Goal: Task Accomplishment & Management: Complete application form

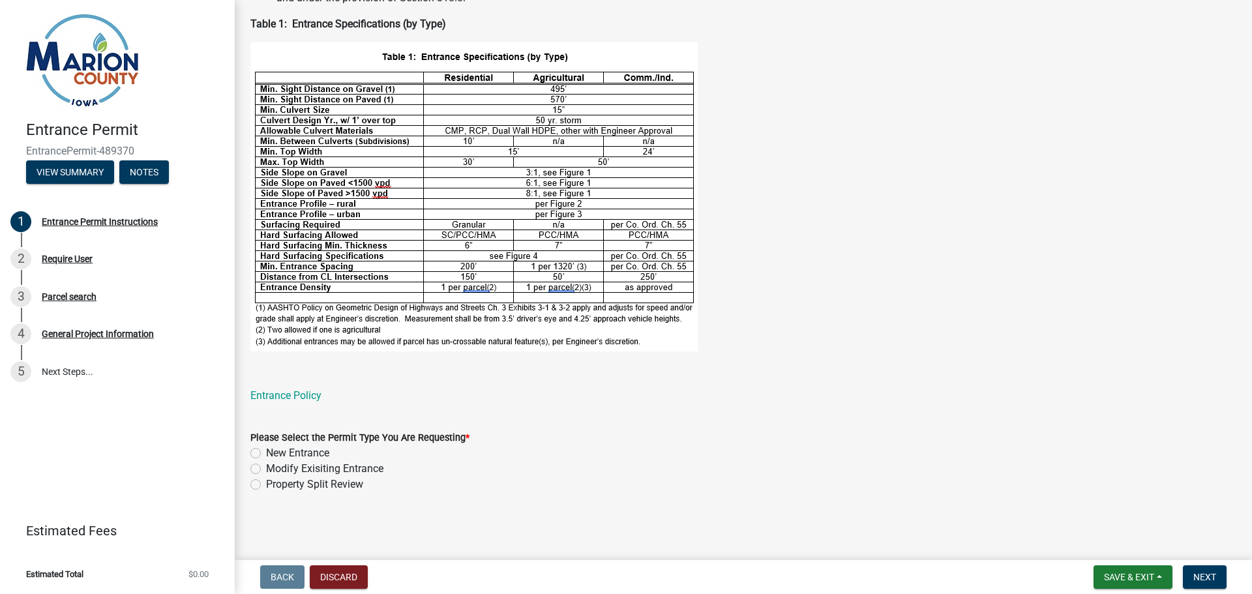
scroll to position [406, 0]
click at [266, 452] on label "New Entrance" at bounding box center [297, 454] width 63 height 16
click at [266, 452] on input "New Entrance" at bounding box center [270, 450] width 8 height 8
radio input "true"
click at [1210, 579] on span "Next" at bounding box center [1205, 577] width 23 height 10
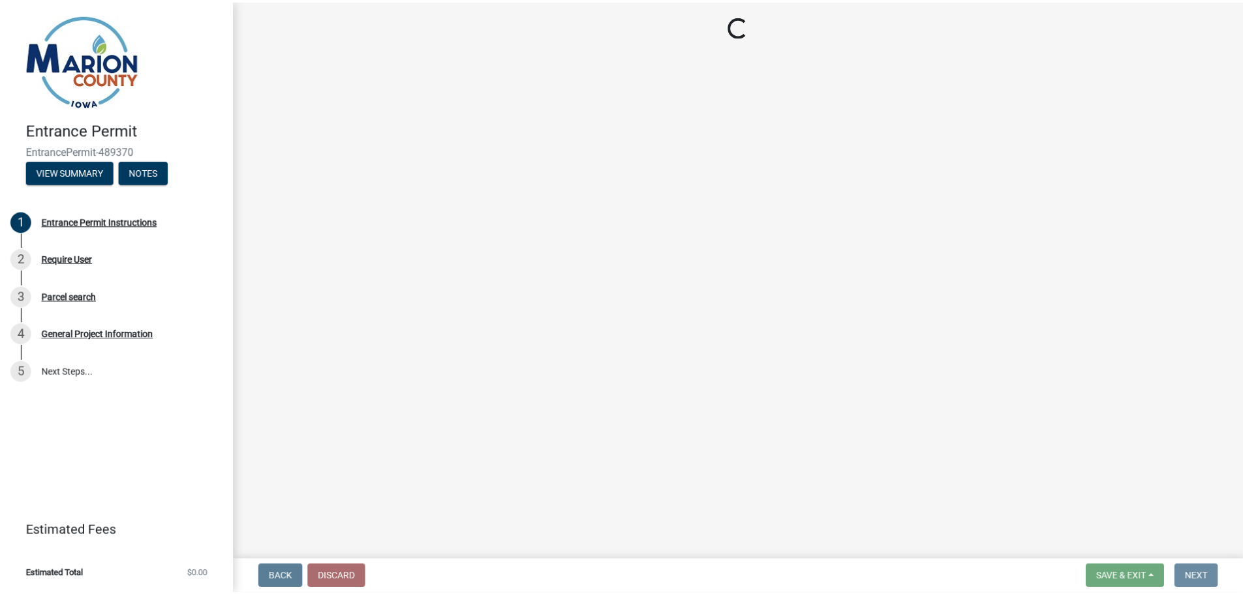
scroll to position [0, 0]
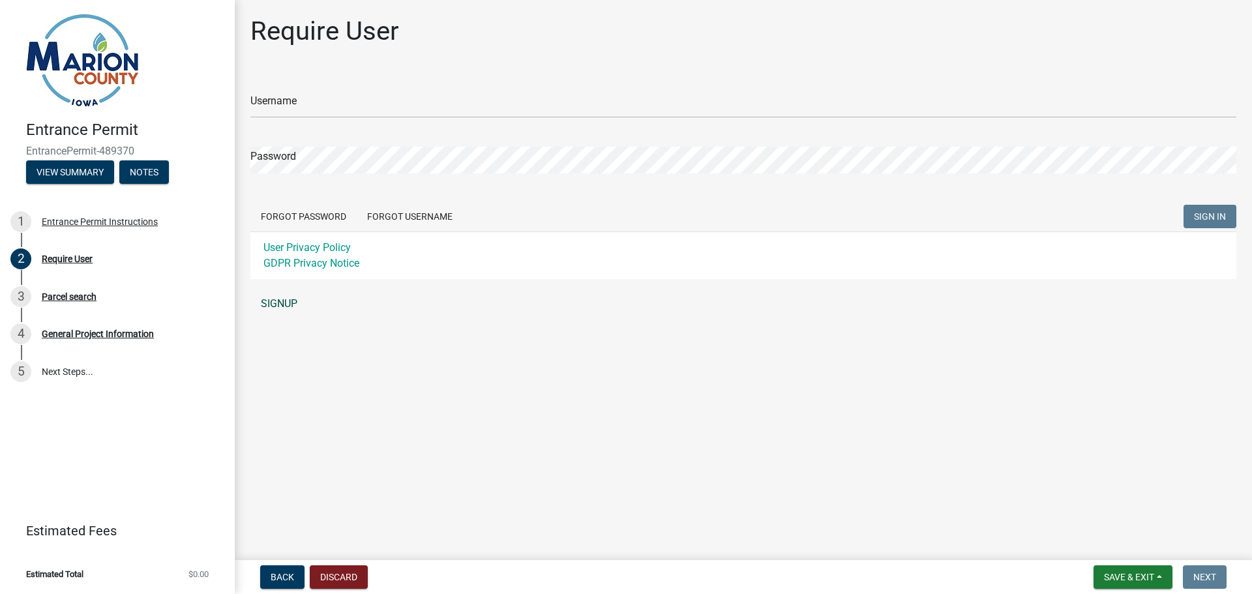
click at [281, 299] on link "SIGNUP" at bounding box center [743, 304] width 986 height 26
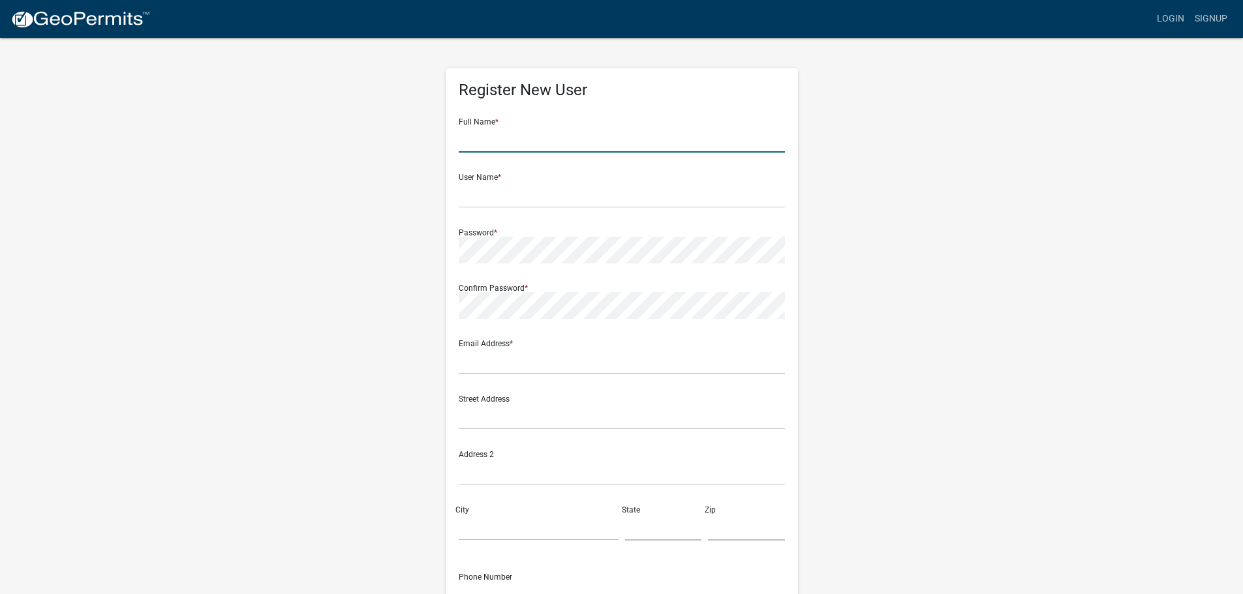
click at [508, 138] on input "text" at bounding box center [622, 139] width 326 height 27
type input "[PERSON_NAME]"
type input "[PERSON_NAME][EMAIL_ADDRESS][DOMAIN_NAME]"
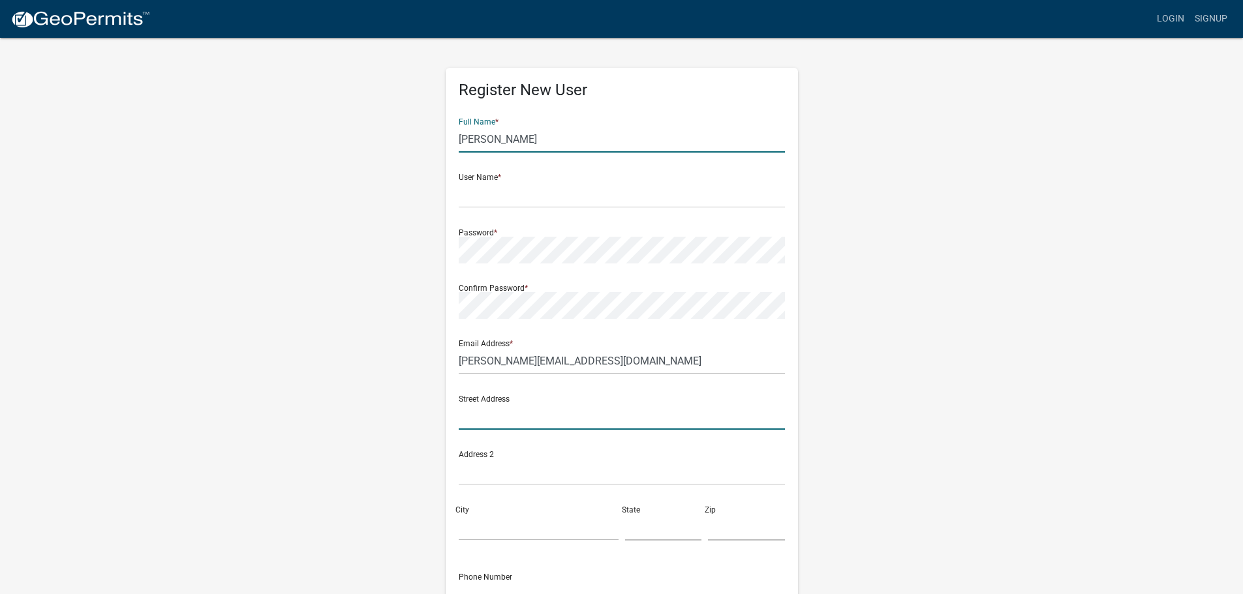
type input "[STREET_ADDRESS]"
type input "[GEOGRAPHIC_DATA]"
type input "IA"
type input "50138"
type input "6418200223"
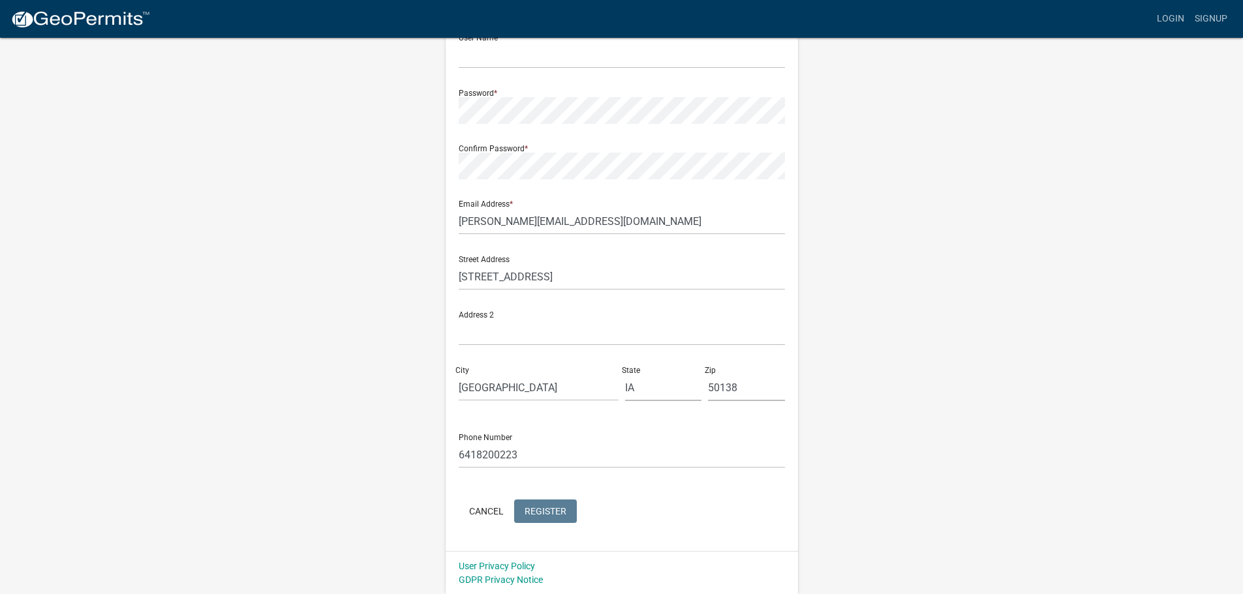
scroll to position [140, 0]
click at [447, 132] on div "Register New User Full Name * [PERSON_NAME] User Name * Password * Confirm Pass…" at bounding box center [622, 239] width 352 height 623
click button "Cancel" at bounding box center [486, 510] width 55 height 23
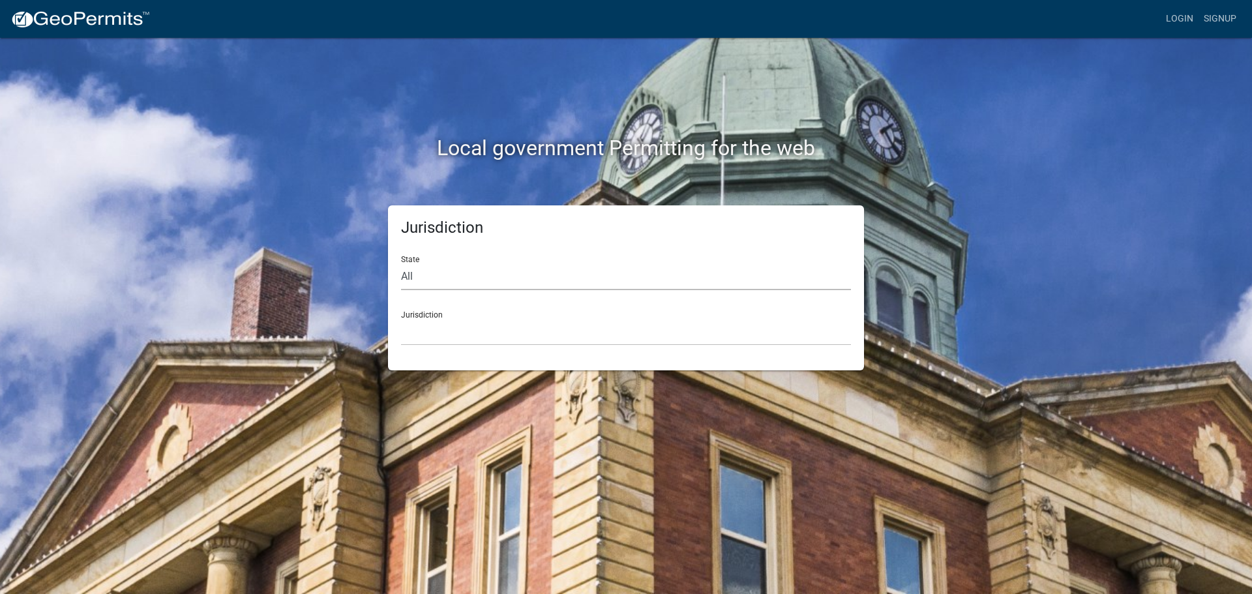
click at [554, 280] on select "All [US_STATE] [US_STATE] [US_STATE] [US_STATE] [US_STATE] [US_STATE] [US_STATE…" at bounding box center [626, 277] width 450 height 27
select select "[US_STATE]"
click at [401, 264] on select "All [US_STATE] [US_STATE] [US_STATE] [US_STATE] [US_STATE] [US_STATE] [US_STATE…" at bounding box center [626, 277] width 450 height 27
click at [509, 318] on div "Jurisdiction [GEOGRAPHIC_DATA], [US_STATE] [GEOGRAPHIC_DATA], [US_STATE] [GEOGR…" at bounding box center [626, 323] width 450 height 45
click at [429, 318] on div "Jurisdiction [GEOGRAPHIC_DATA], [US_STATE] [GEOGRAPHIC_DATA], [US_STATE] [GEOGR…" at bounding box center [626, 323] width 450 height 45
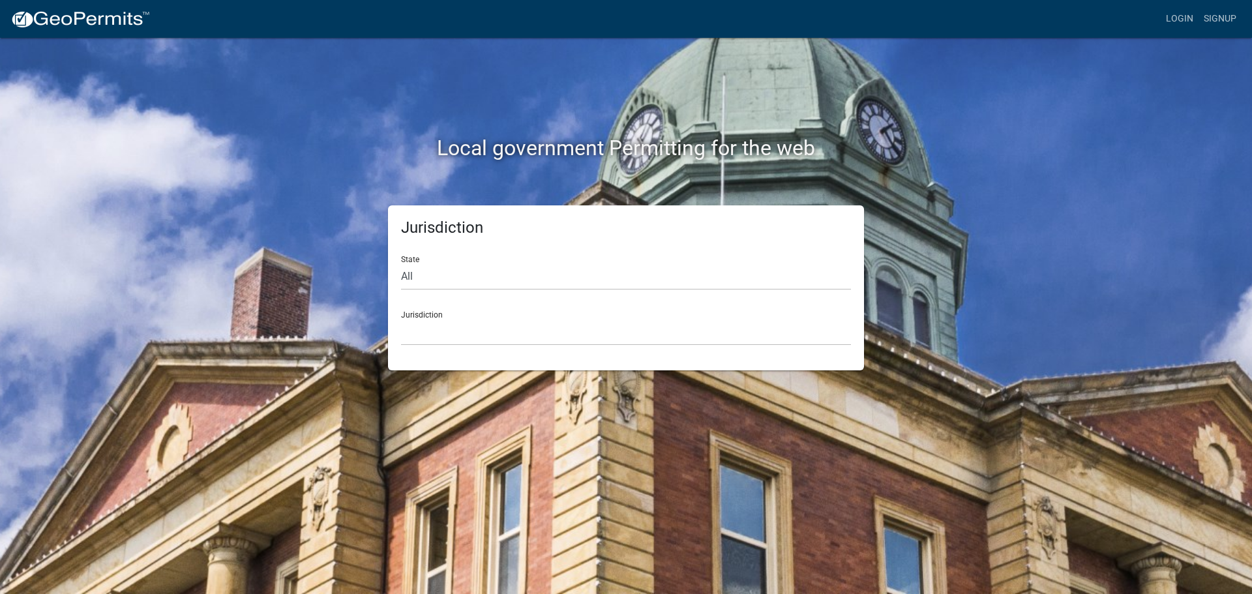
click at [428, 312] on div "Jurisdiction [GEOGRAPHIC_DATA], [US_STATE] [GEOGRAPHIC_DATA], [US_STATE] [GEOGR…" at bounding box center [626, 323] width 450 height 45
drag, startPoint x: 425, startPoint y: 314, endPoint x: 432, endPoint y: 329, distance: 16.6
click at [424, 313] on div "Jurisdiction [GEOGRAPHIC_DATA], [US_STATE] [GEOGRAPHIC_DATA], [US_STATE] [GEOGR…" at bounding box center [626, 323] width 450 height 45
click at [442, 335] on select "[GEOGRAPHIC_DATA], [US_STATE] [GEOGRAPHIC_DATA], [US_STATE] [GEOGRAPHIC_DATA], …" at bounding box center [626, 332] width 450 height 27
click at [444, 332] on select "[GEOGRAPHIC_DATA], [US_STATE] [GEOGRAPHIC_DATA], [US_STATE][PERSON_NAME][GEOGRA…" at bounding box center [626, 332] width 450 height 27
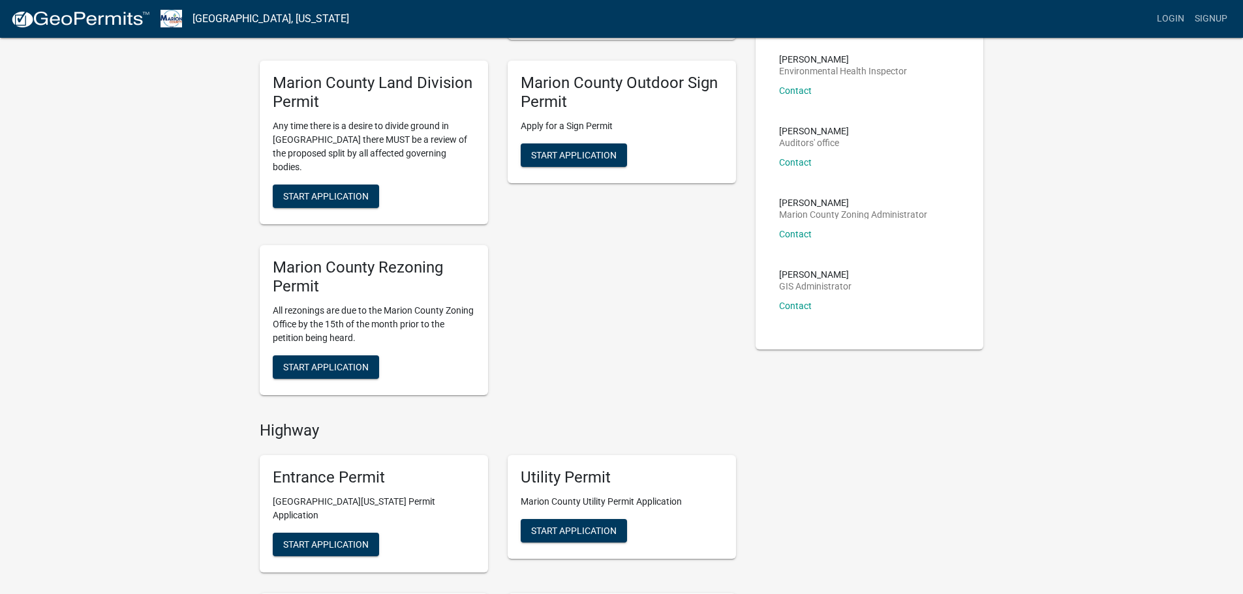
scroll to position [261, 0]
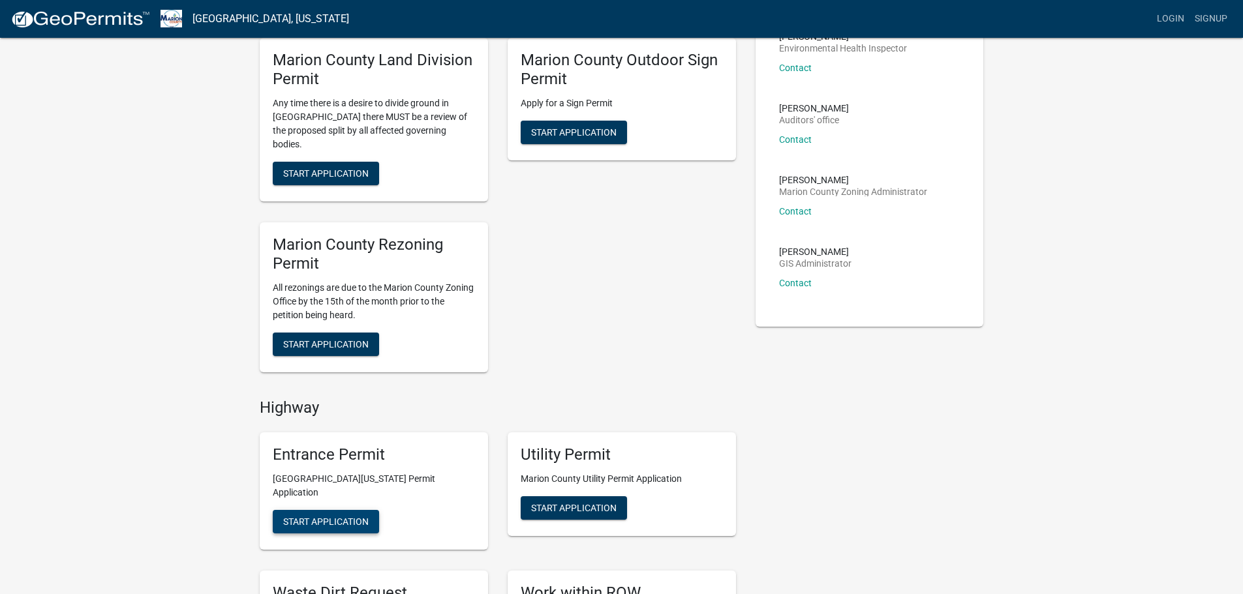
click at [329, 517] on span "Start Application" at bounding box center [325, 522] width 85 height 10
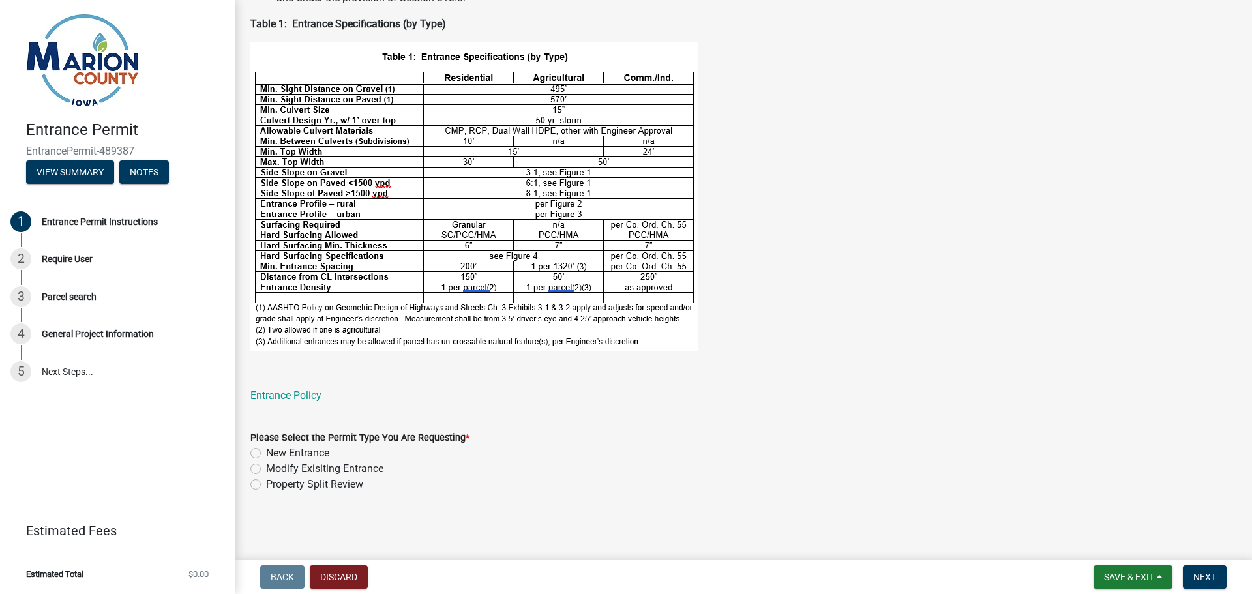
scroll to position [406, 0]
click at [266, 453] on label "New Entrance" at bounding box center [297, 454] width 63 height 16
click at [266, 453] on input "New Entrance" at bounding box center [270, 450] width 8 height 8
radio input "true"
click at [1202, 578] on span "Next" at bounding box center [1205, 577] width 23 height 10
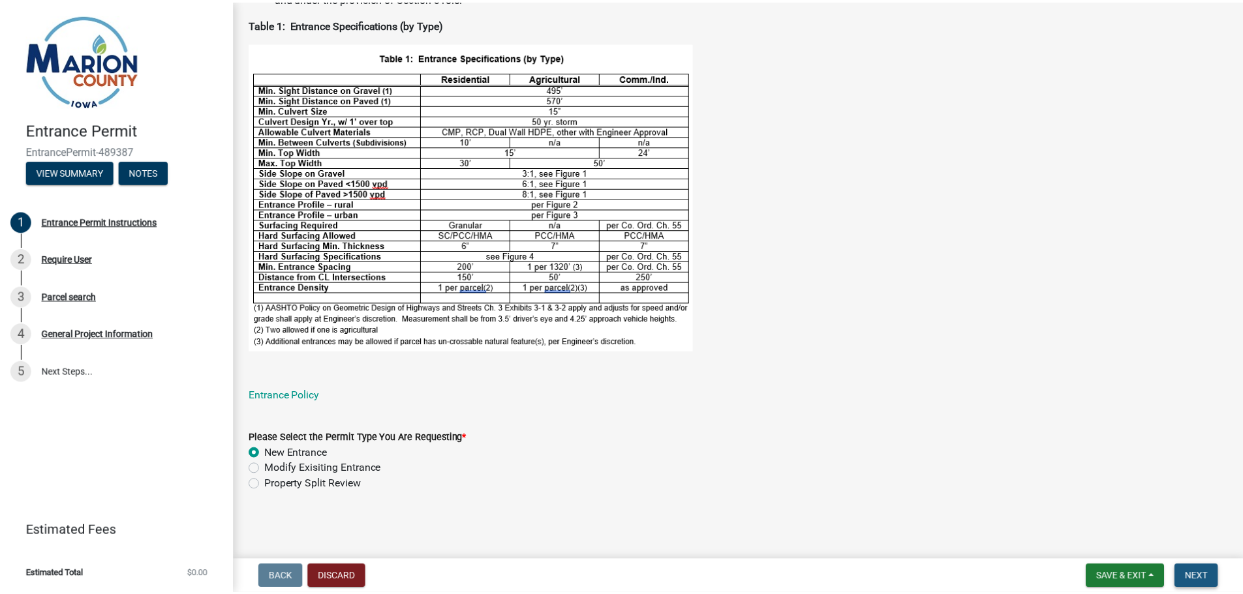
scroll to position [0, 0]
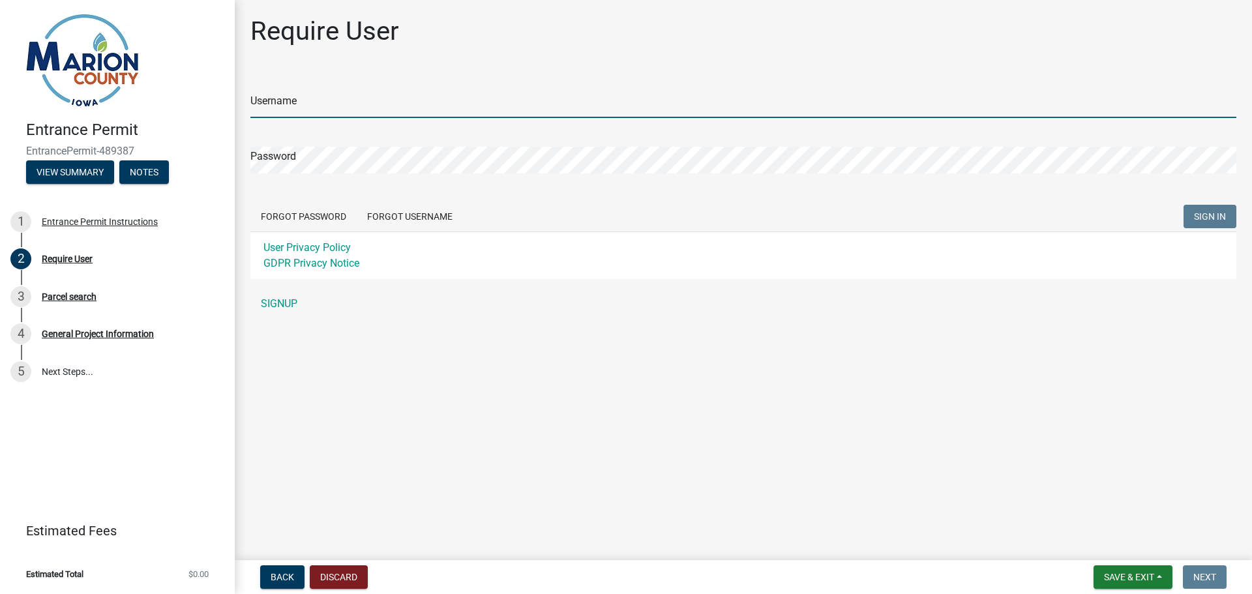
type input "[PERSON_NAME][EMAIL_ADDRESS][DOMAIN_NAME]"
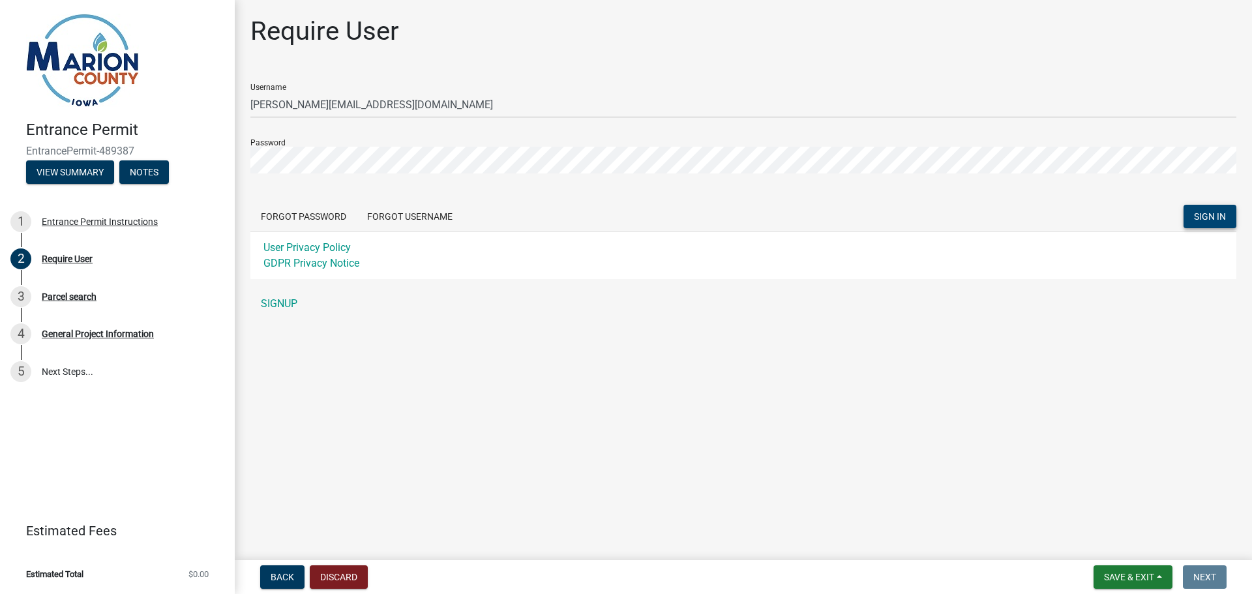
click at [1207, 216] on span "SIGN IN" at bounding box center [1210, 216] width 32 height 10
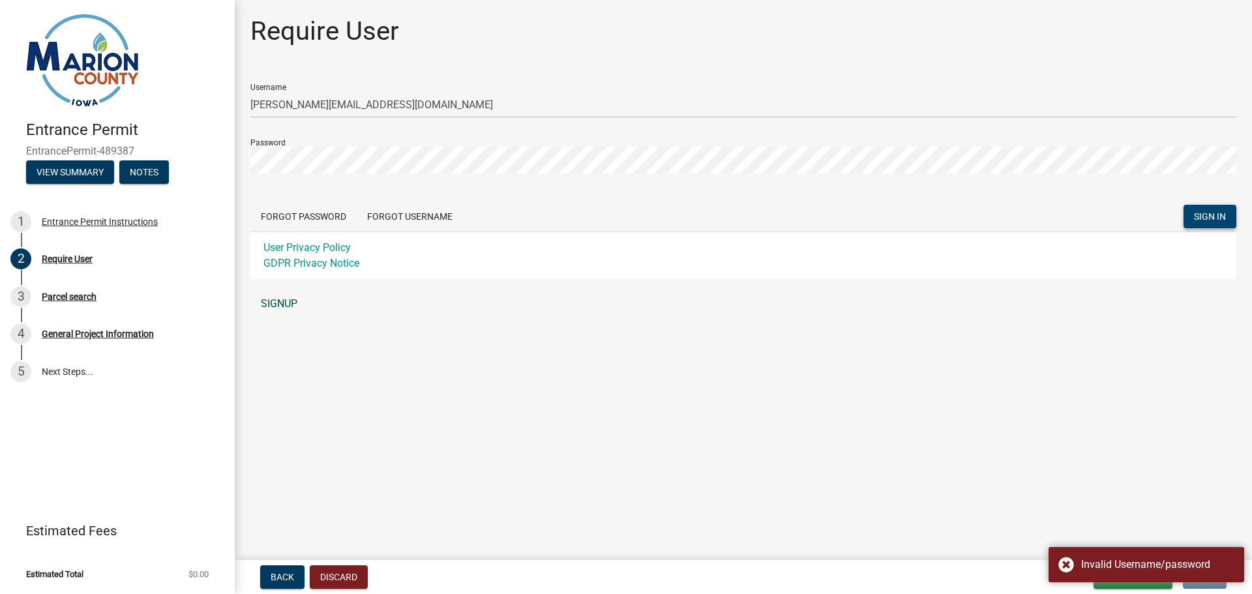
click at [1072, 314] on link "SIGNUP" at bounding box center [743, 304] width 986 height 26
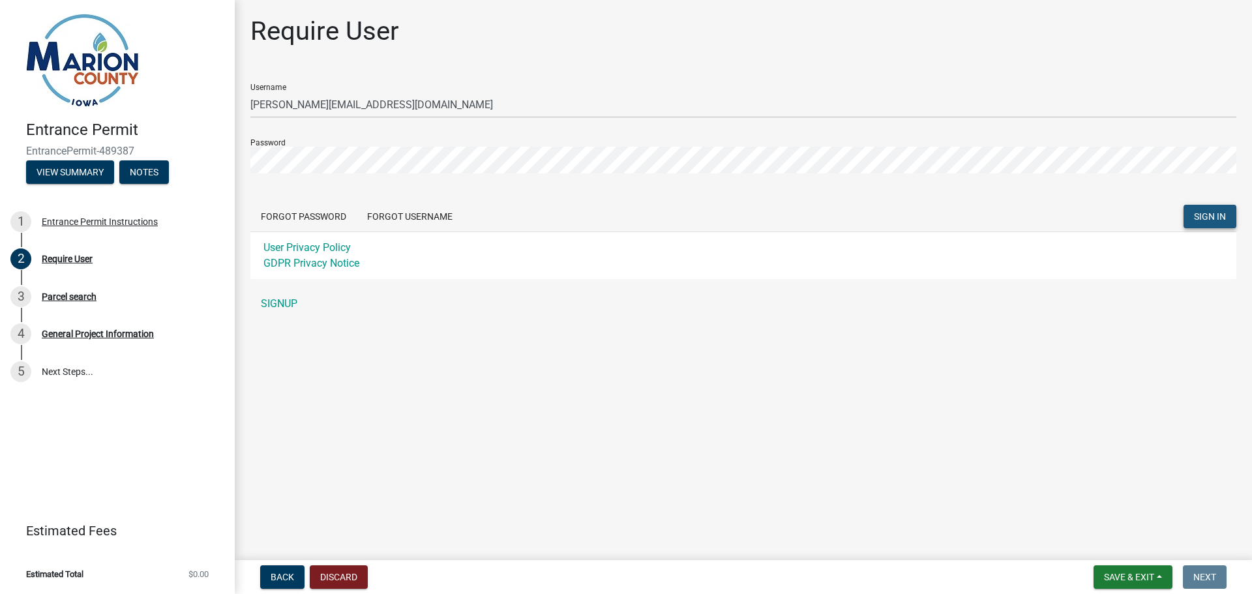
click at [1213, 214] on span "SIGN IN" at bounding box center [1210, 216] width 32 height 10
click at [1133, 443] on main "Require User Username [PERSON_NAME][EMAIL_ADDRESS][DOMAIN_NAME] Password Forgot…" at bounding box center [744, 277] width 1018 height 555
click at [1213, 215] on span "SIGN IN" at bounding box center [1210, 216] width 32 height 10
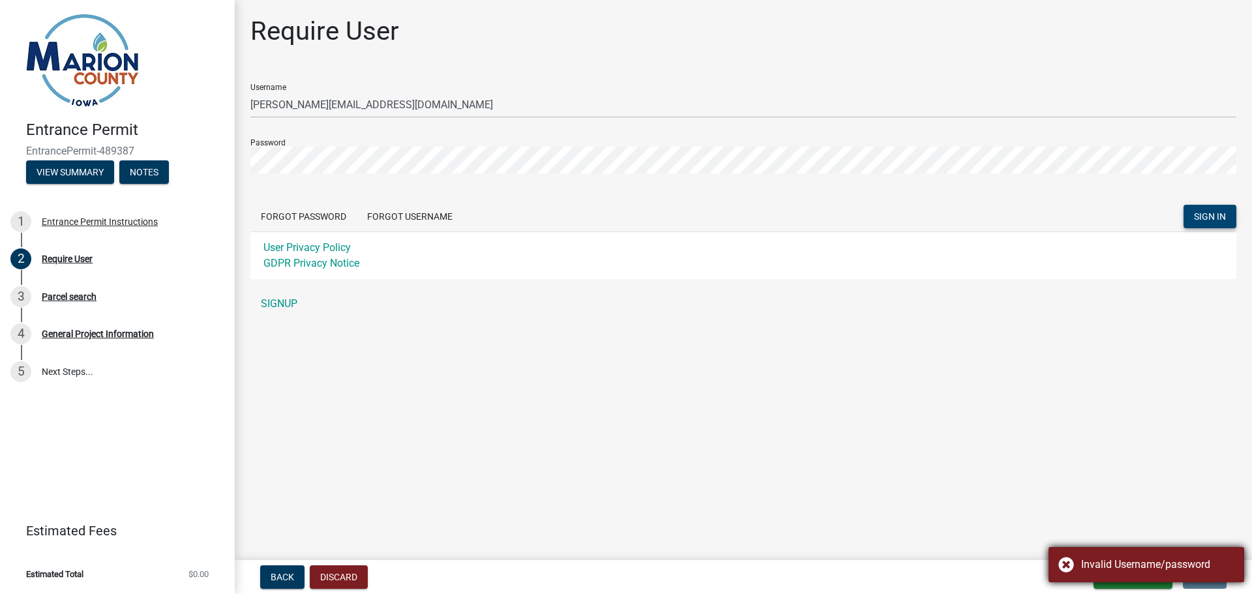
click at [1068, 563] on div "Invalid Username/password" at bounding box center [1147, 564] width 196 height 35
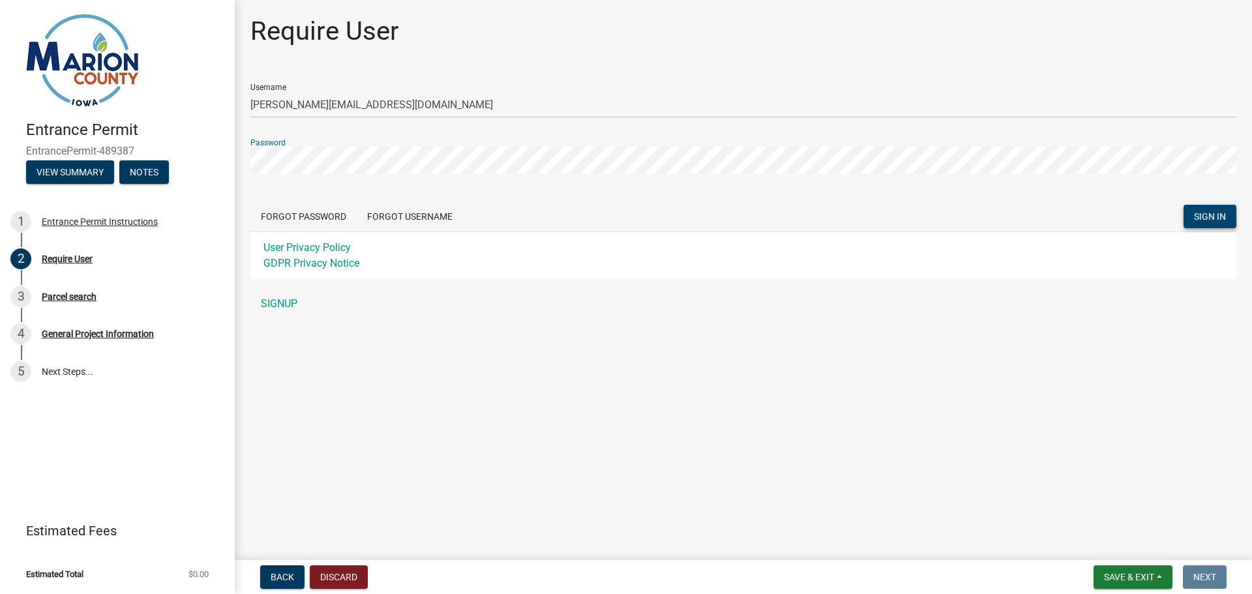
click at [241, 154] on div "Require User Username [PERSON_NAME][EMAIL_ADDRESS][DOMAIN_NAME] Password Forgot…" at bounding box center [744, 172] width 1006 height 313
click at [1206, 220] on span "SIGN IN" at bounding box center [1210, 216] width 32 height 10
click at [1038, 282] on div "Username [PERSON_NAME][EMAIL_ADDRESS][DOMAIN_NAME] Password Forgot Password For…" at bounding box center [743, 195] width 986 height 244
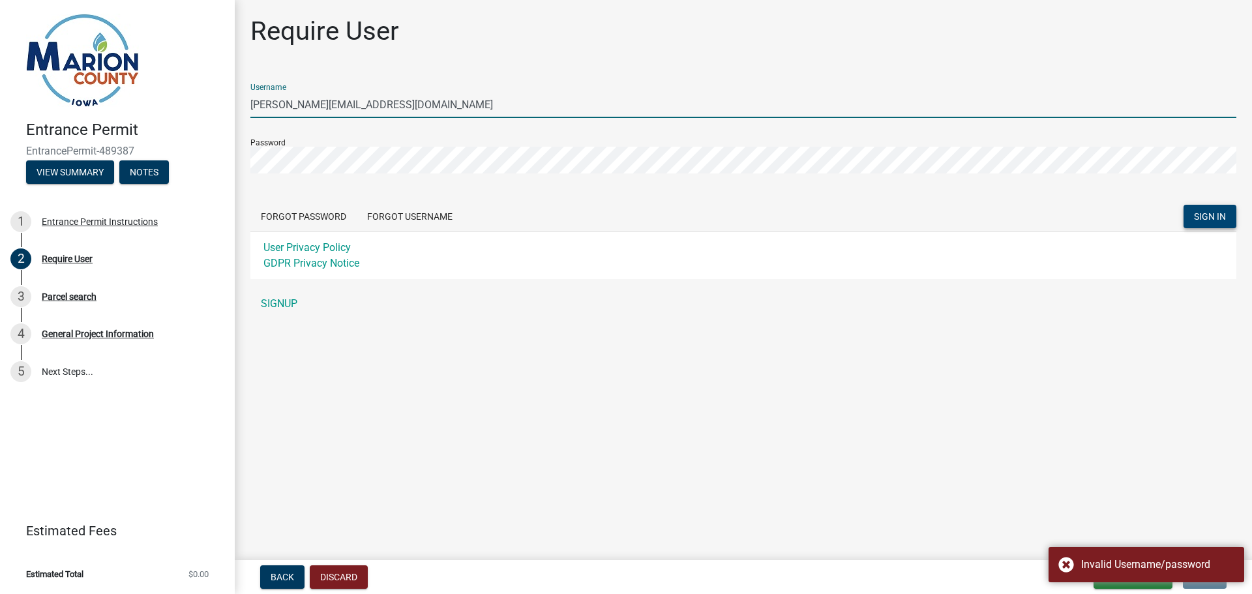
drag, startPoint x: 354, startPoint y: 104, endPoint x: 254, endPoint y: 115, distance: 100.3
click at [256, 115] on input "[PERSON_NAME][EMAIL_ADDRESS][DOMAIN_NAME]" at bounding box center [743, 104] width 986 height 27
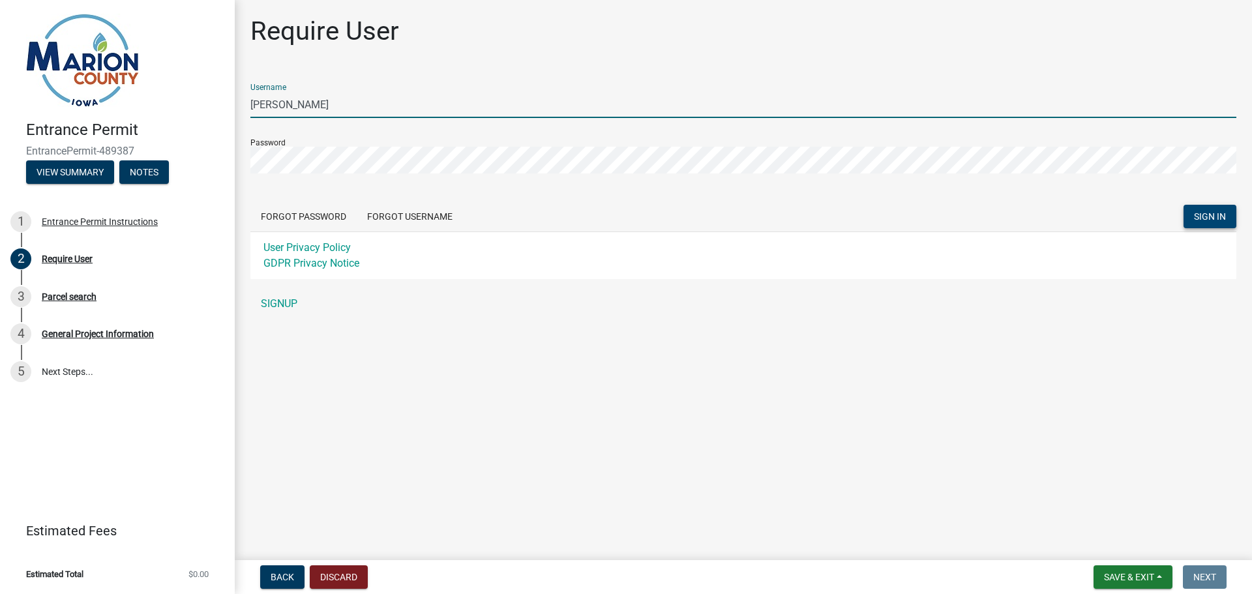
type input "j"
type input "jgritters"
click at [1184, 205] on button "SIGN IN" at bounding box center [1210, 216] width 53 height 23
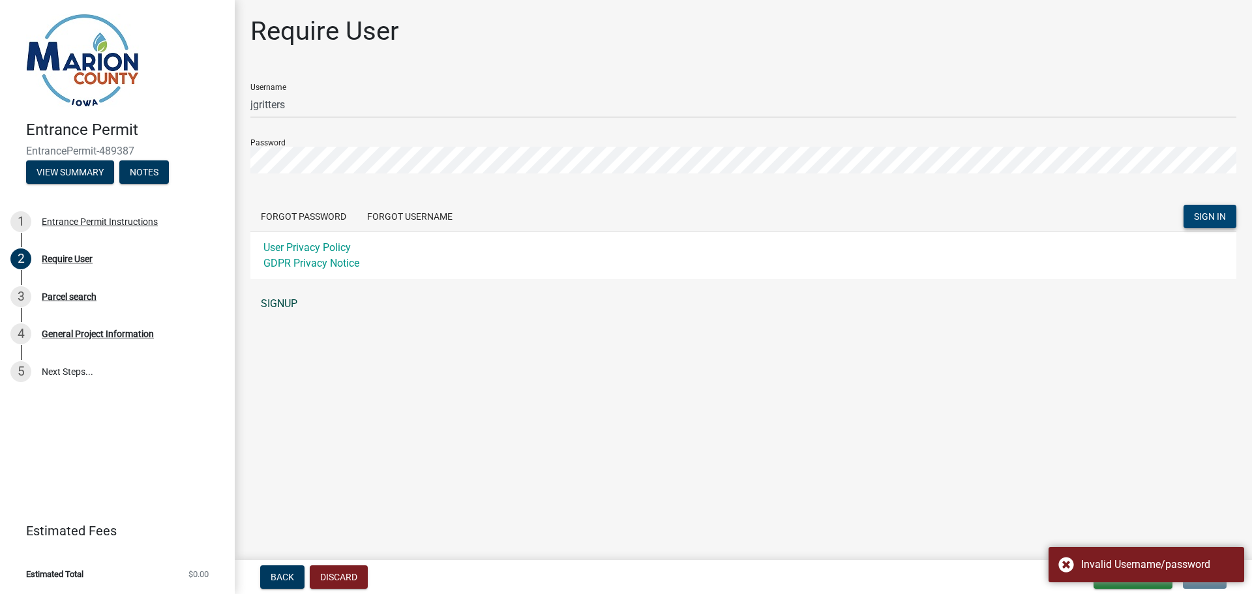
click at [292, 307] on link "SIGNUP" at bounding box center [743, 304] width 986 height 26
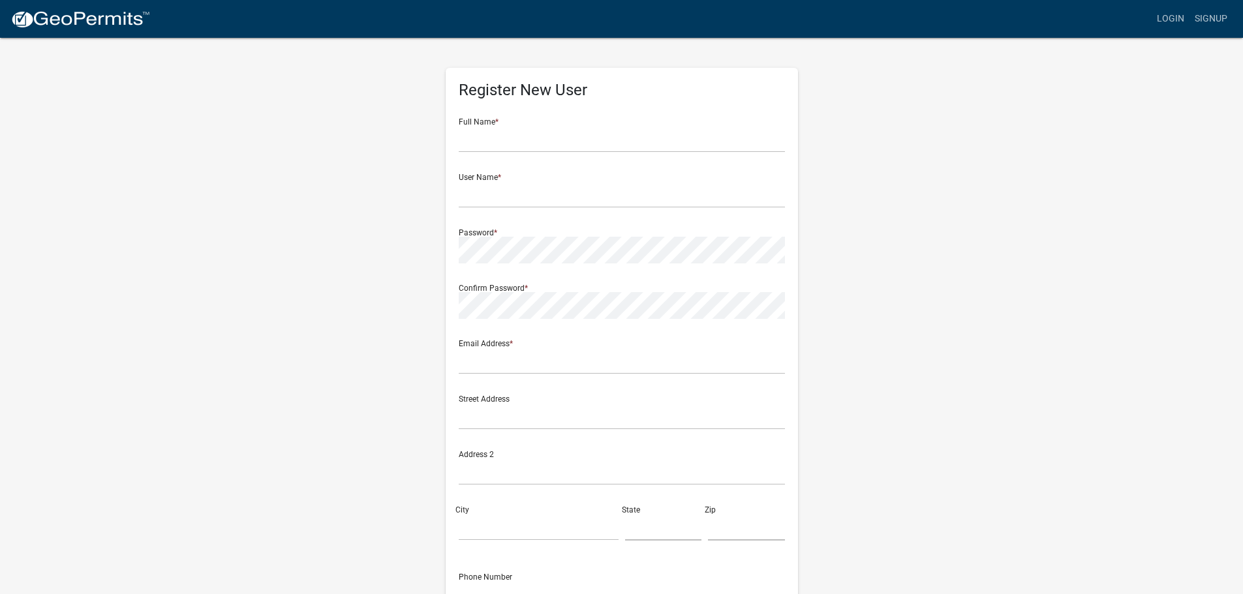
click at [513, 125] on div "Full Name *" at bounding box center [622, 130] width 326 height 45
click at [525, 133] on input "text" at bounding box center [622, 139] width 326 height 27
type input "[PERSON_NAME]"
type input "[PERSON_NAME][EMAIL_ADDRESS][DOMAIN_NAME]"
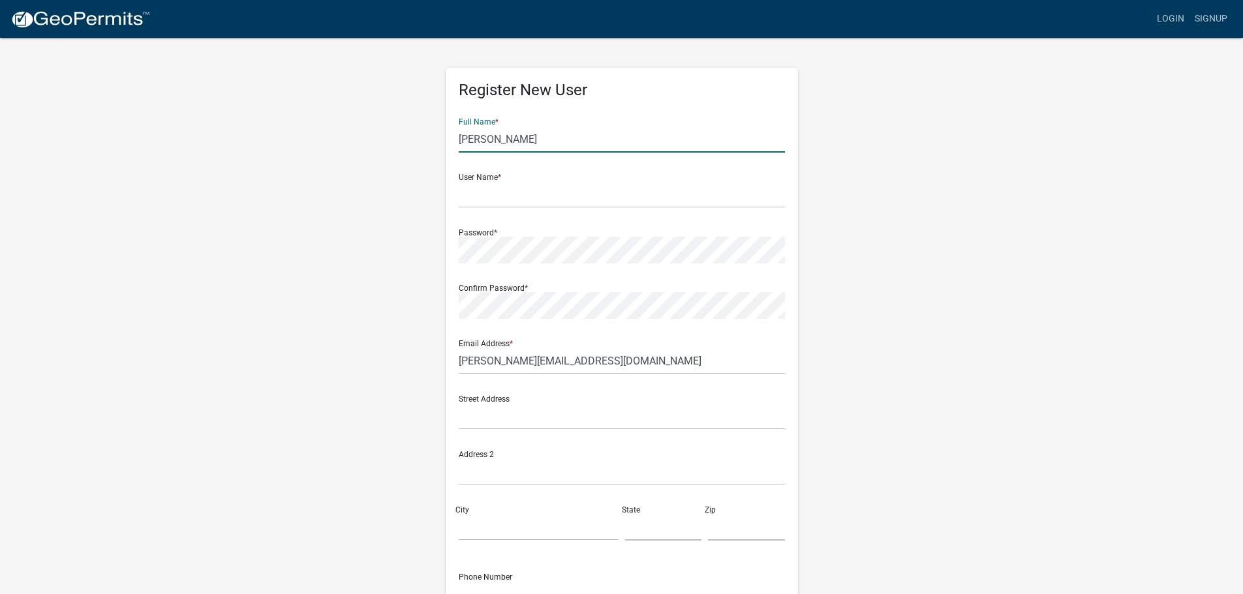
type input "[STREET_ADDRESS]"
type input "[GEOGRAPHIC_DATA]"
type input "IA"
type input "50138"
type input "6418200223"
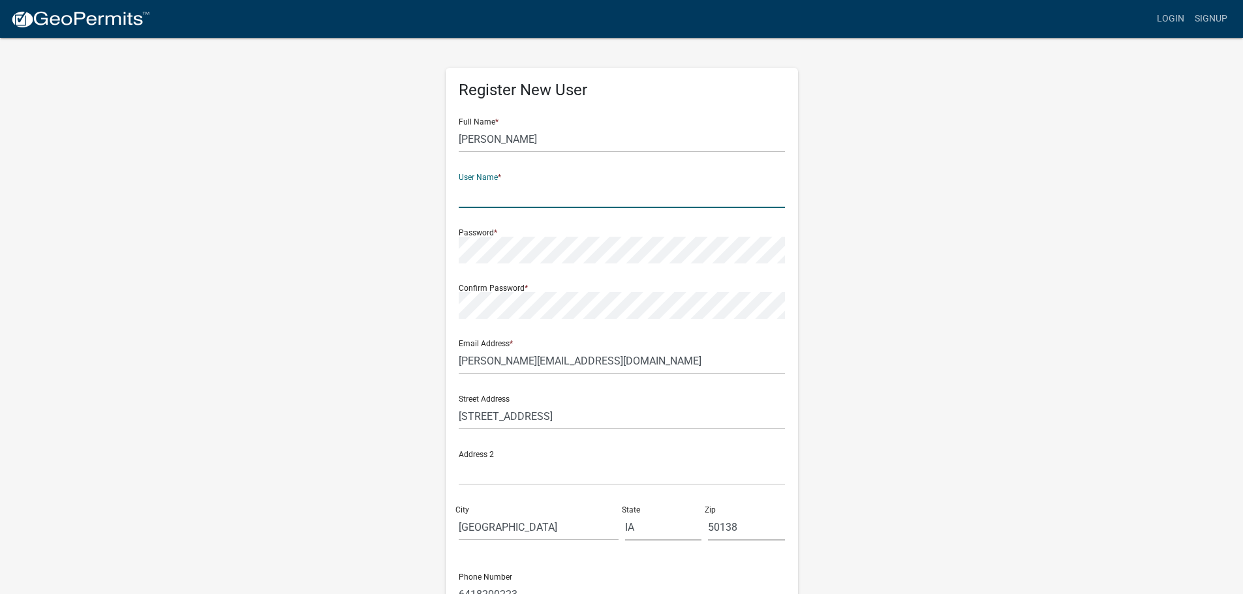
click at [521, 189] on input "text" at bounding box center [622, 194] width 326 height 27
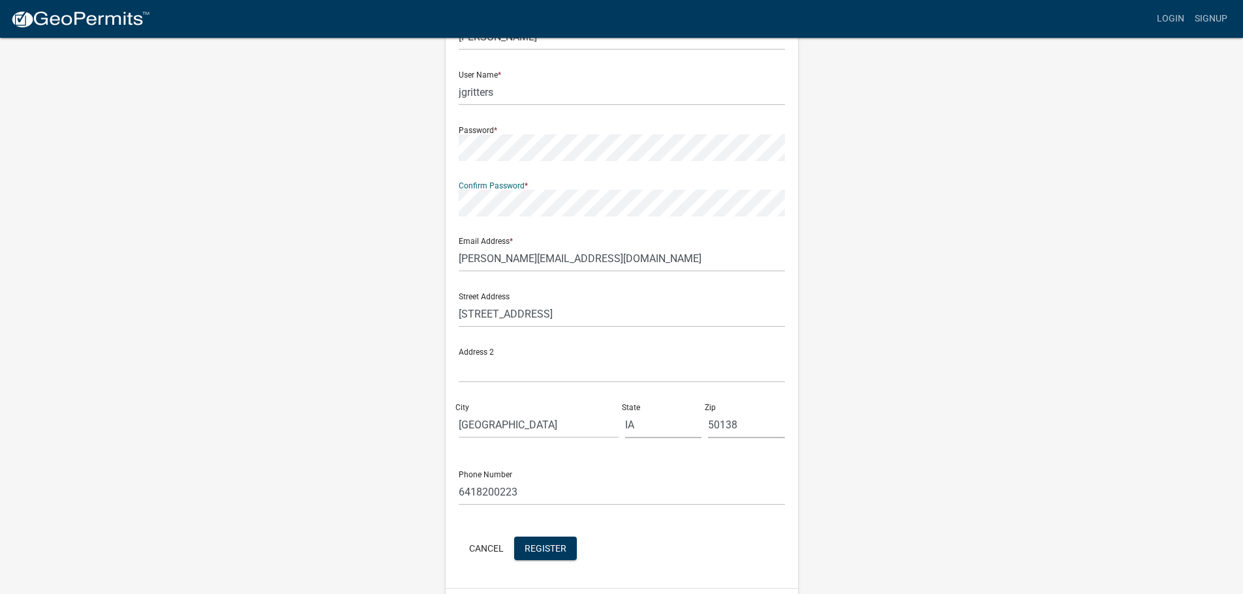
scroll to position [140, 0]
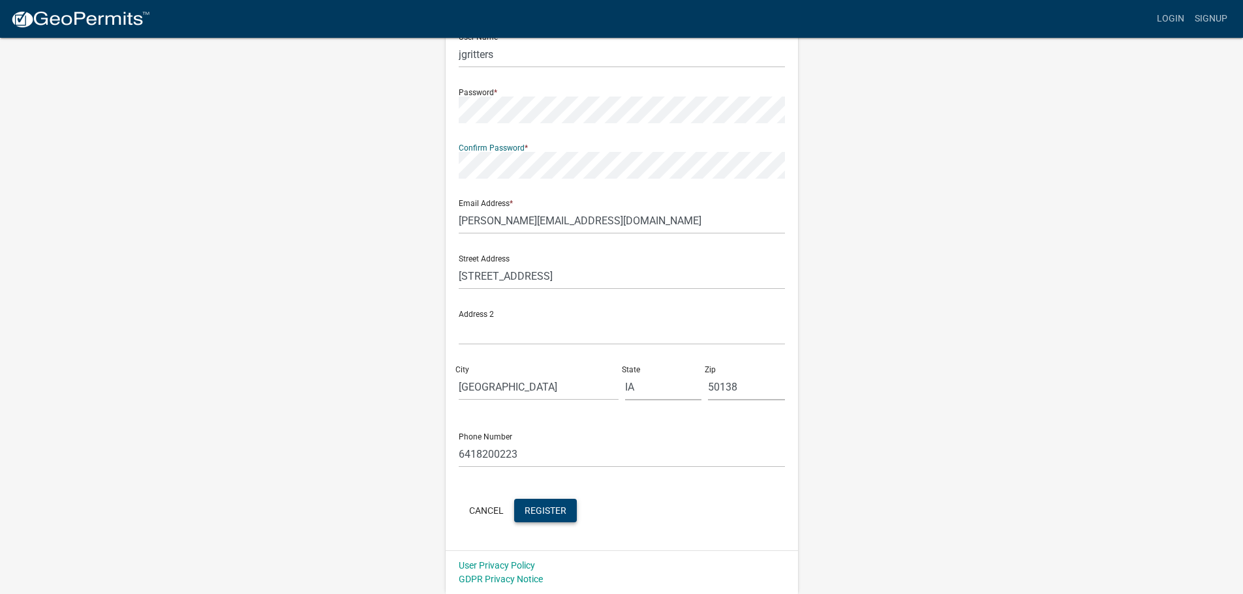
click at [553, 512] on span "Register" at bounding box center [545, 510] width 42 height 10
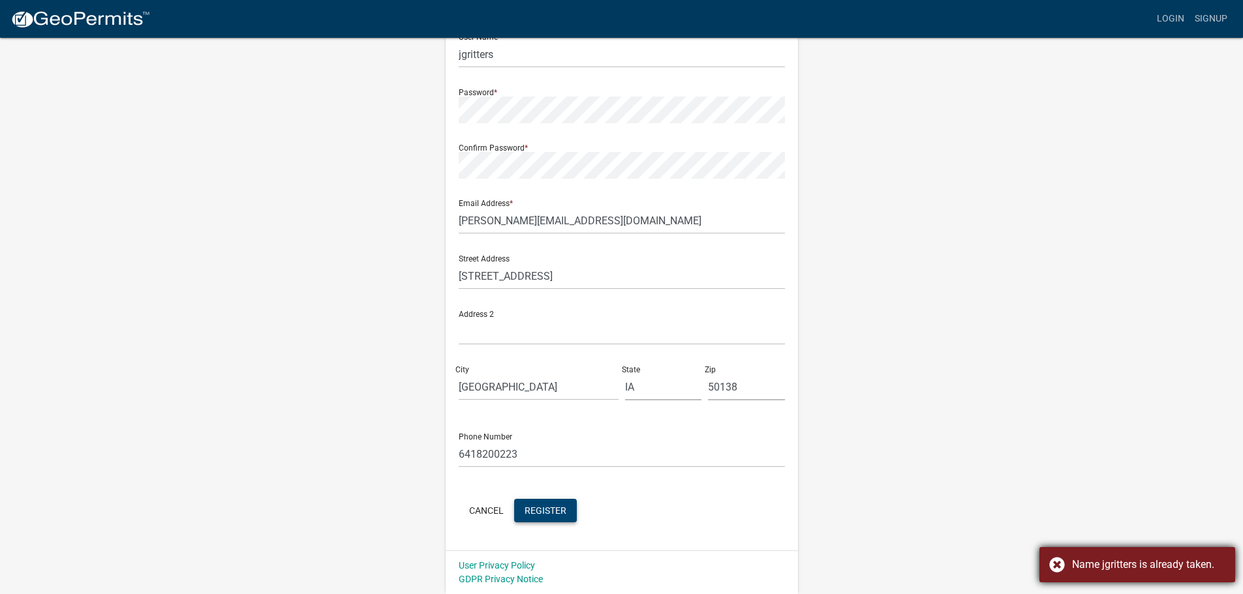
click at [1055, 562] on div "Name jgritters is already taken." at bounding box center [1137, 564] width 196 height 35
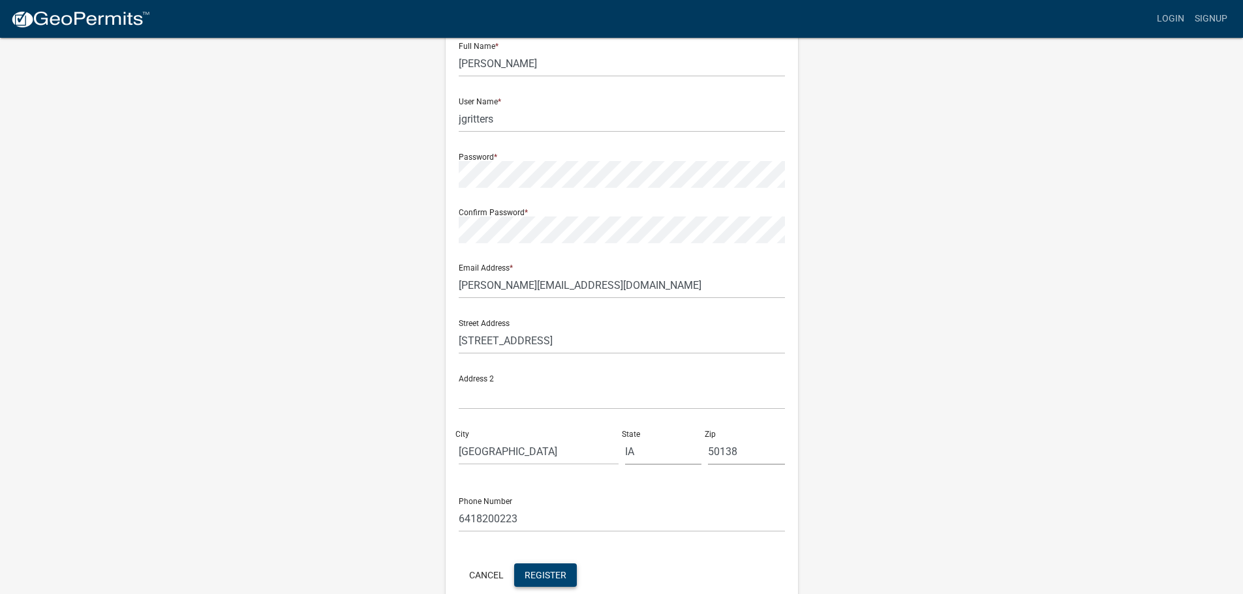
scroll to position [75, 0]
click at [496, 119] on input "jgritters" at bounding box center [622, 119] width 326 height 27
drag, startPoint x: 502, startPoint y: 122, endPoint x: 449, endPoint y: 121, distance: 52.9
click at [449, 121] on div "Register New User Full Name * [PERSON_NAME] User Name * jgritters Password * Co…" at bounding box center [622, 304] width 352 height 623
type input "joshgritters"
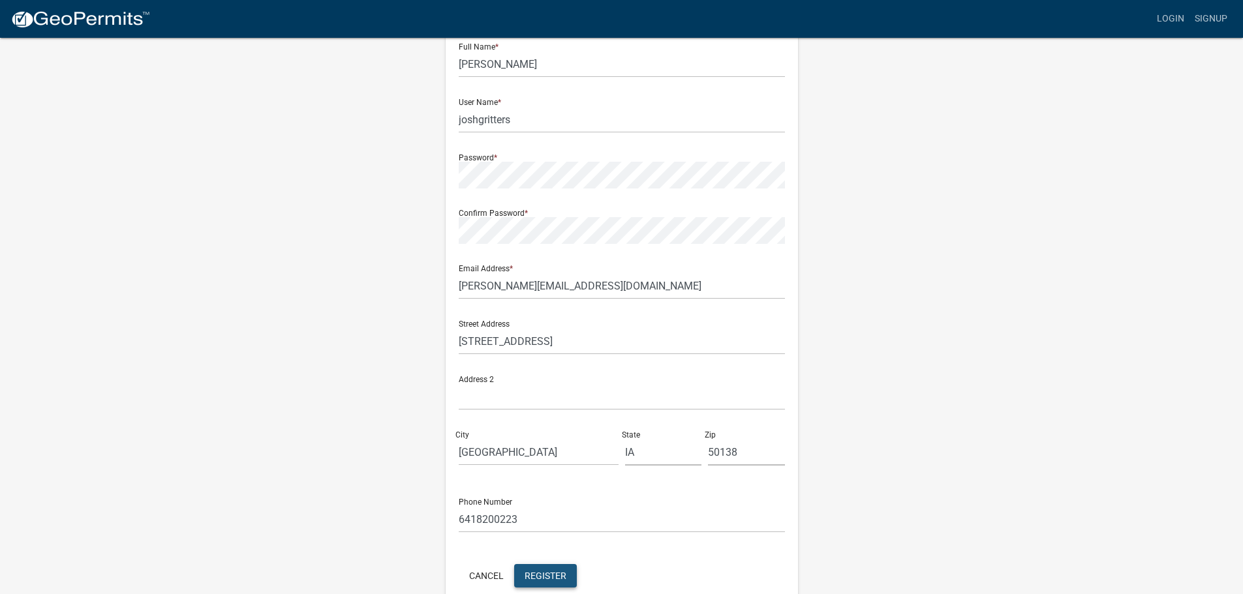
click at [545, 573] on span "Register" at bounding box center [545, 575] width 42 height 10
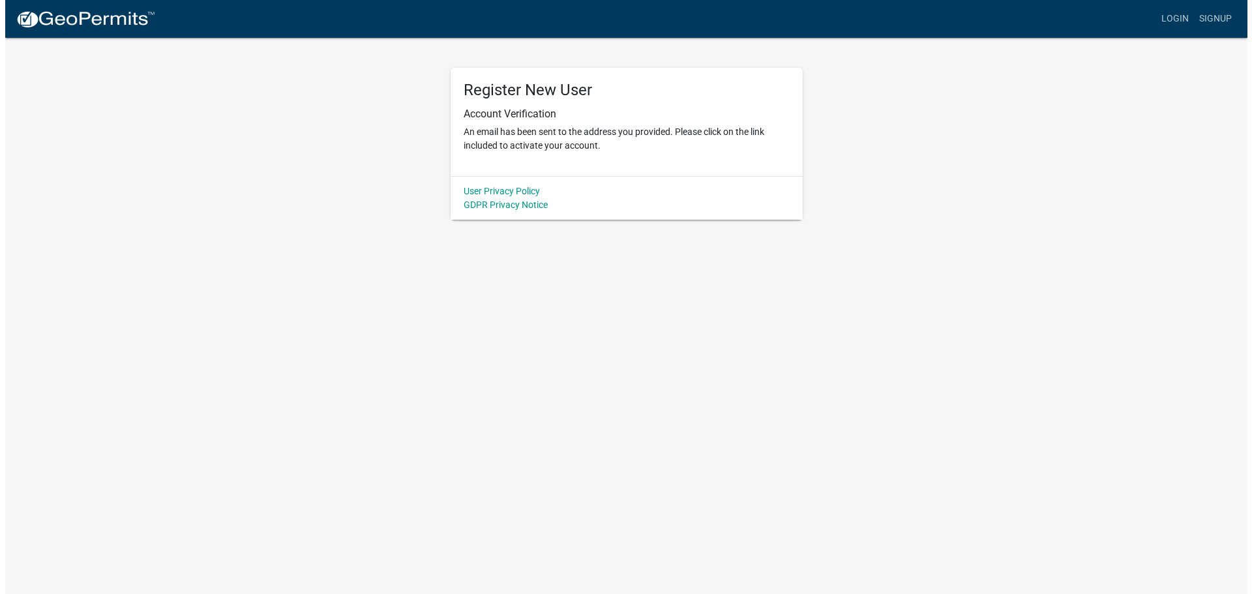
scroll to position [0, 0]
click at [1178, 22] on link "Login" at bounding box center [1180, 19] width 38 height 25
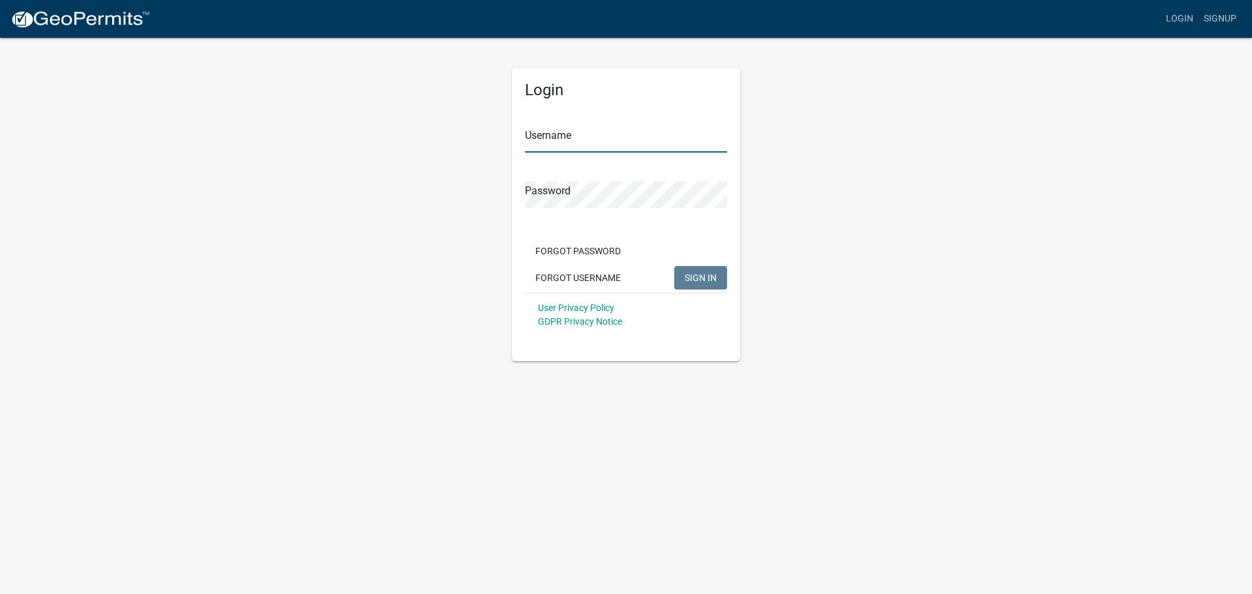
type input "joshgritters"
click at [713, 274] on span "SIGN IN" at bounding box center [701, 277] width 32 height 10
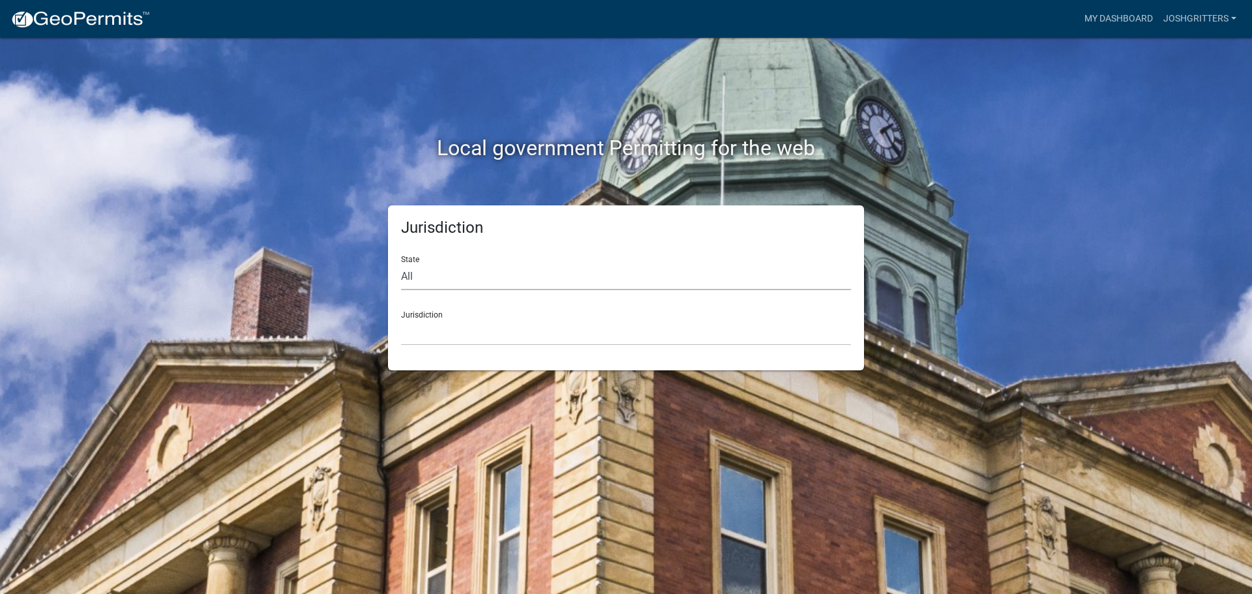
click at [431, 269] on select "All [US_STATE] [US_STATE] [US_STATE] [US_STATE] [US_STATE] [US_STATE] [US_STATE…" at bounding box center [626, 277] width 450 height 27
select select "[US_STATE]"
click at [401, 264] on select "All [US_STATE] [US_STATE] [US_STATE] [US_STATE] [US_STATE] [US_STATE] [US_STATE…" at bounding box center [626, 277] width 450 height 27
click at [449, 320] on select "[GEOGRAPHIC_DATA], [US_STATE] [GEOGRAPHIC_DATA], [US_STATE] [GEOGRAPHIC_DATA], …" at bounding box center [626, 332] width 450 height 27
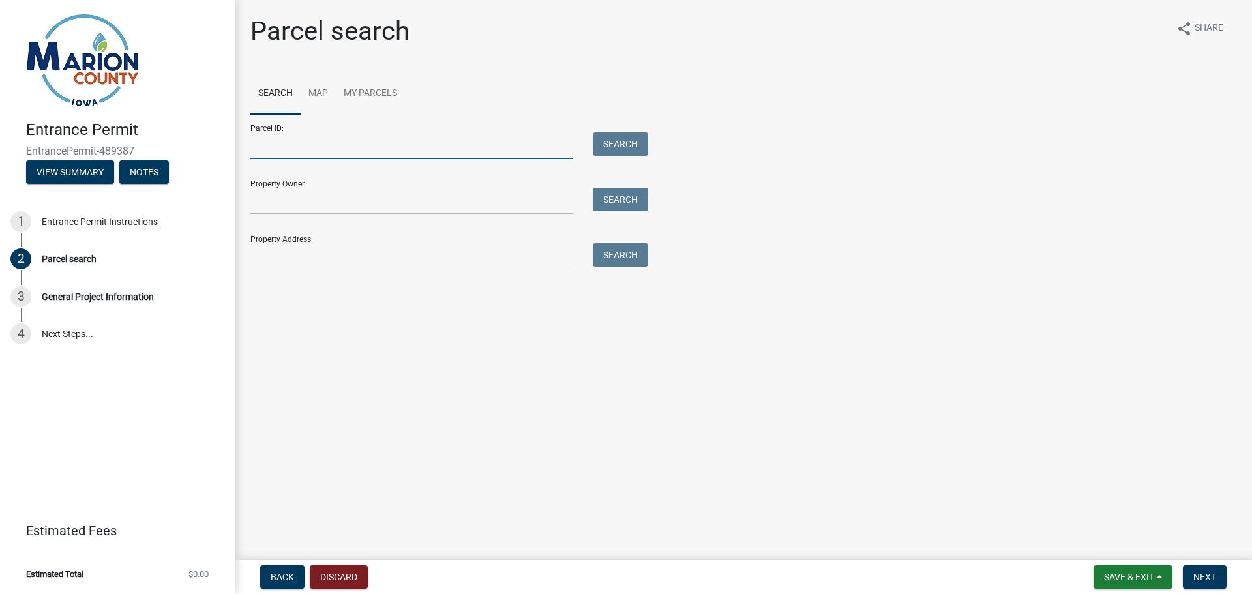
click at [335, 147] on input "Parcel ID:" at bounding box center [411, 145] width 323 height 27
click at [317, 91] on link "Map" at bounding box center [318, 94] width 35 height 42
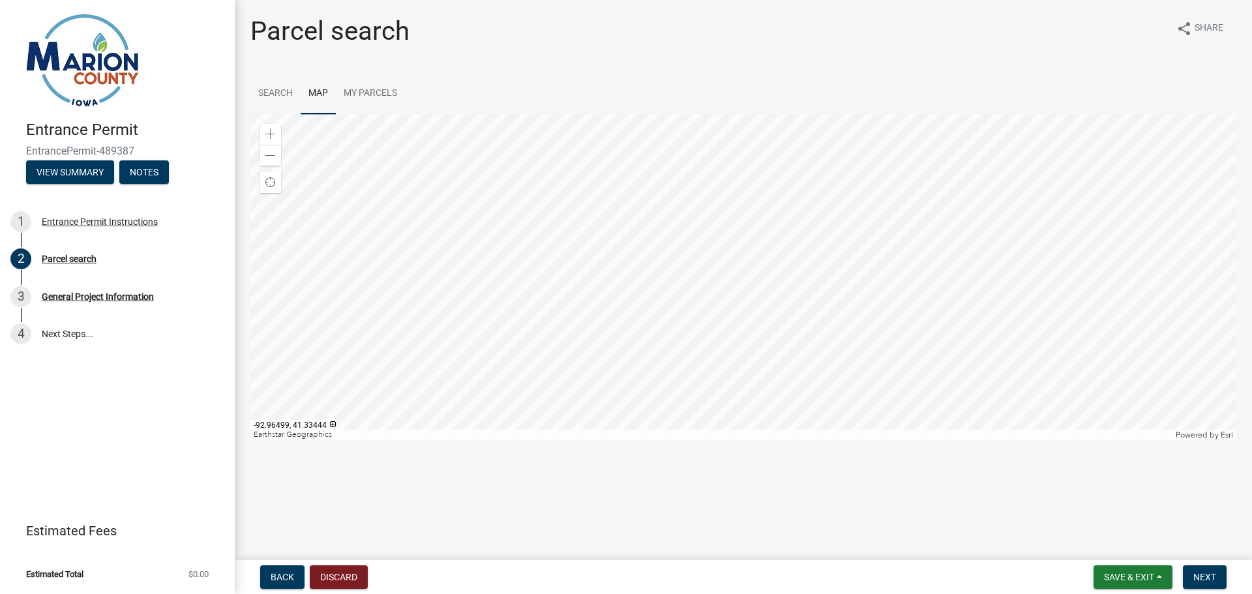
click at [776, 341] on div at bounding box center [743, 277] width 986 height 326
click at [270, 132] on span at bounding box center [270, 134] width 10 height 10
click at [266, 129] on div "Zoom in" at bounding box center [270, 134] width 21 height 21
click at [265, 127] on div "Zoom in" at bounding box center [270, 134] width 21 height 21
click at [708, 114] on div at bounding box center [743, 277] width 986 height 326
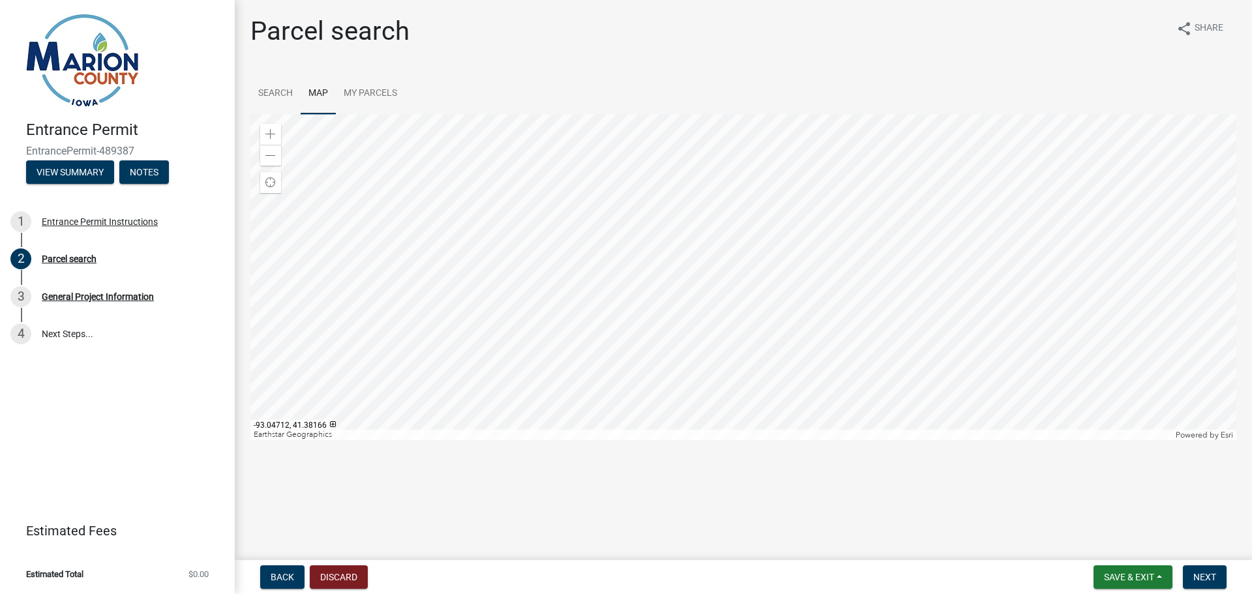
click at [690, 132] on div at bounding box center [743, 277] width 986 height 326
click at [269, 132] on span at bounding box center [270, 134] width 10 height 10
click at [271, 129] on span at bounding box center [270, 134] width 10 height 10
click at [705, 304] on div at bounding box center [743, 277] width 986 height 326
click at [267, 129] on div "Zoom in" at bounding box center [270, 134] width 21 height 21
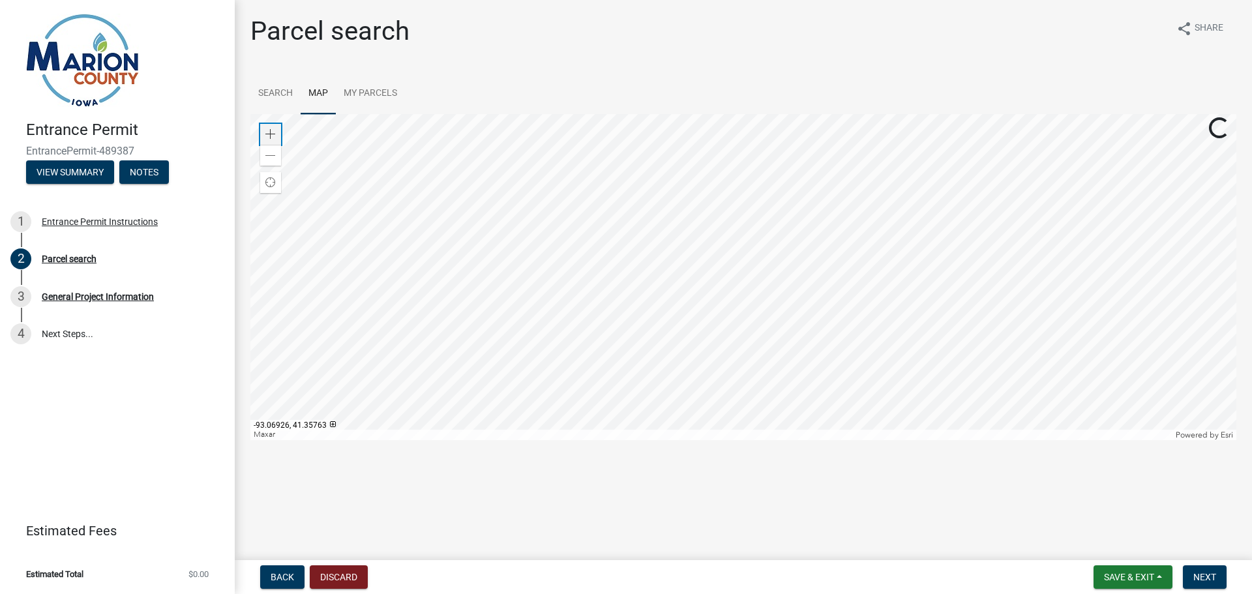
click at [269, 127] on div "Zoom in" at bounding box center [270, 134] width 21 height 21
click at [268, 125] on div "Zoom in" at bounding box center [270, 134] width 21 height 21
click at [541, 258] on div at bounding box center [743, 277] width 986 height 326
click at [658, 267] on div at bounding box center [743, 277] width 986 height 326
click at [649, 260] on div at bounding box center [743, 277] width 986 height 326
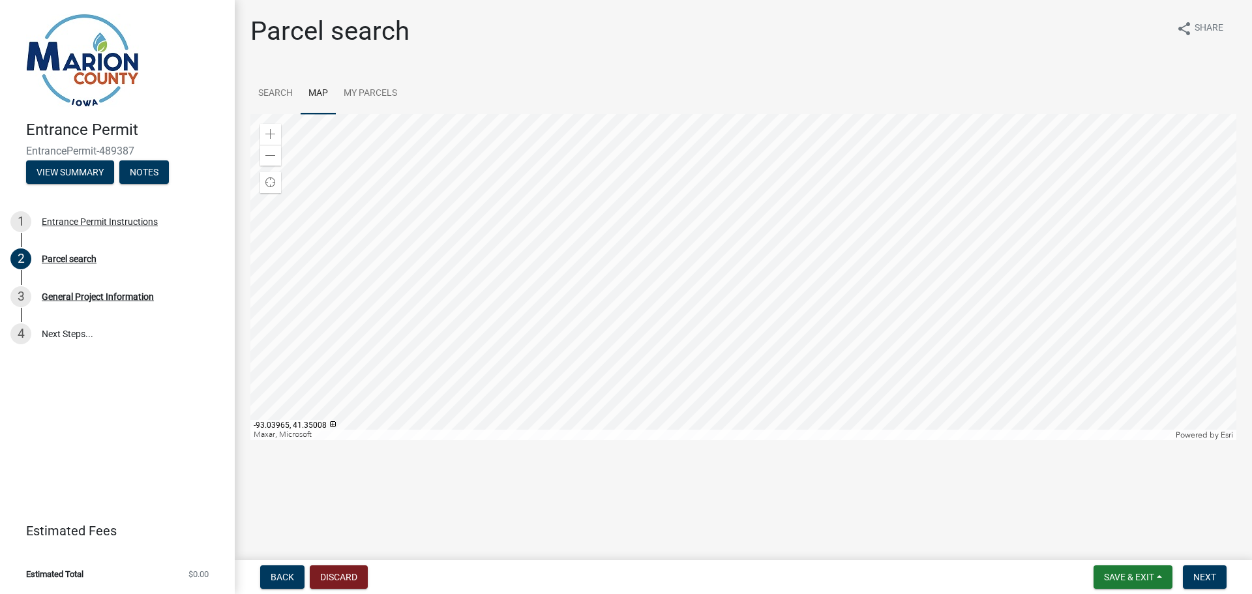
click at [649, 260] on div at bounding box center [743, 277] width 986 height 326
click at [366, 95] on link "My Parcels" at bounding box center [370, 94] width 69 height 42
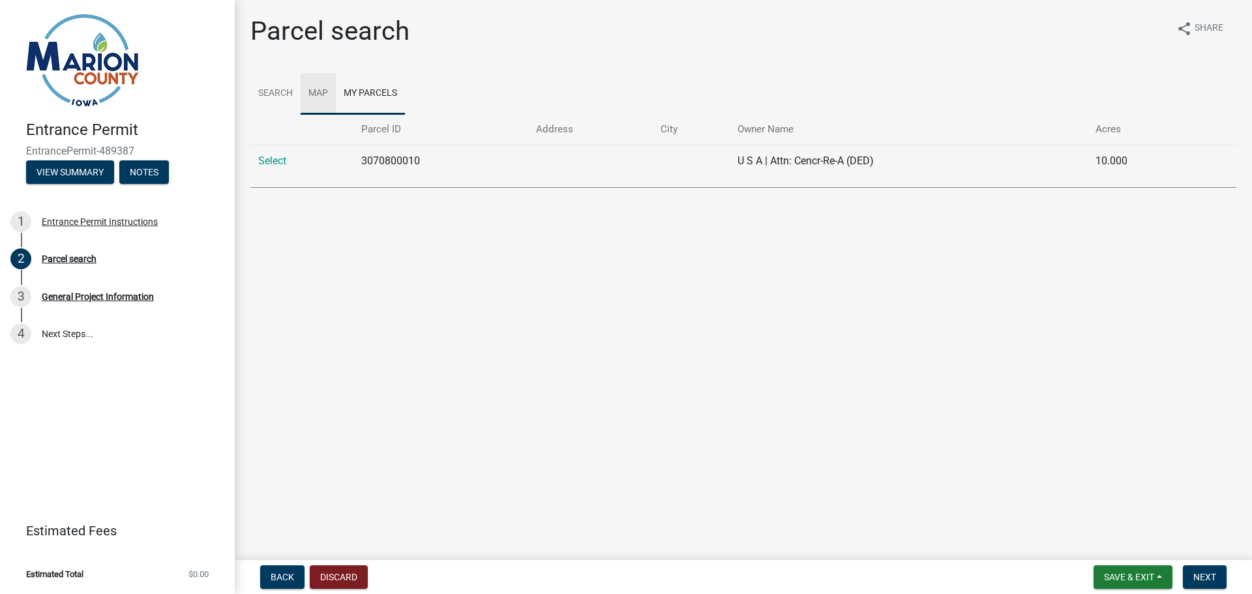
click at [318, 93] on link "Map" at bounding box center [318, 94] width 35 height 42
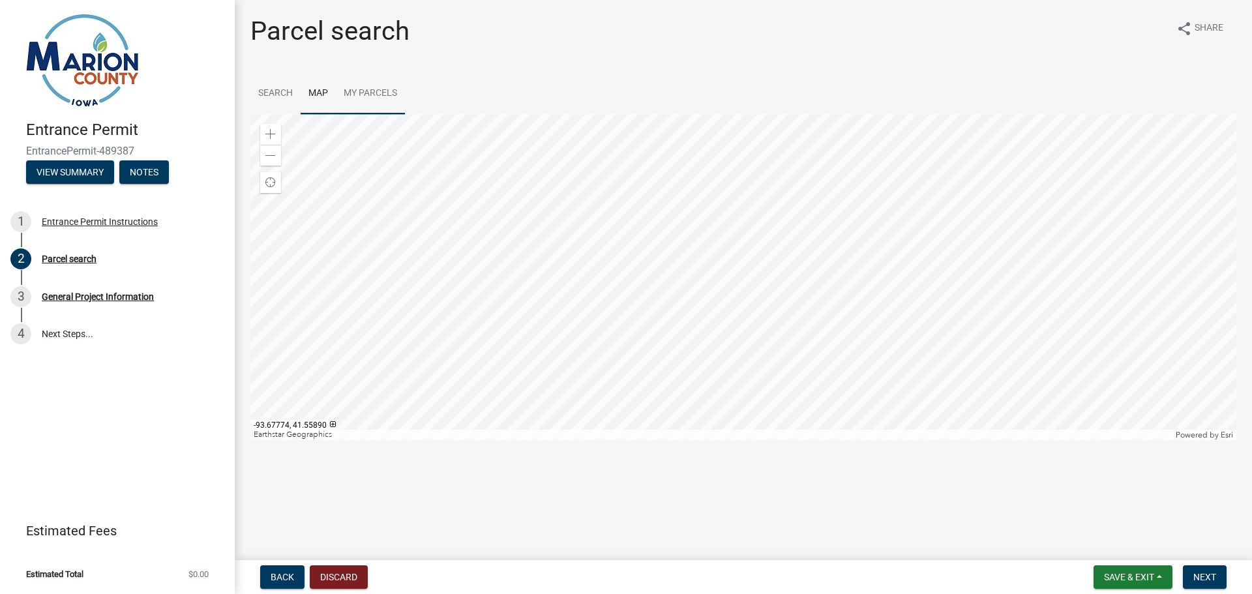
click at [370, 93] on link "My Parcels" at bounding box center [370, 94] width 69 height 42
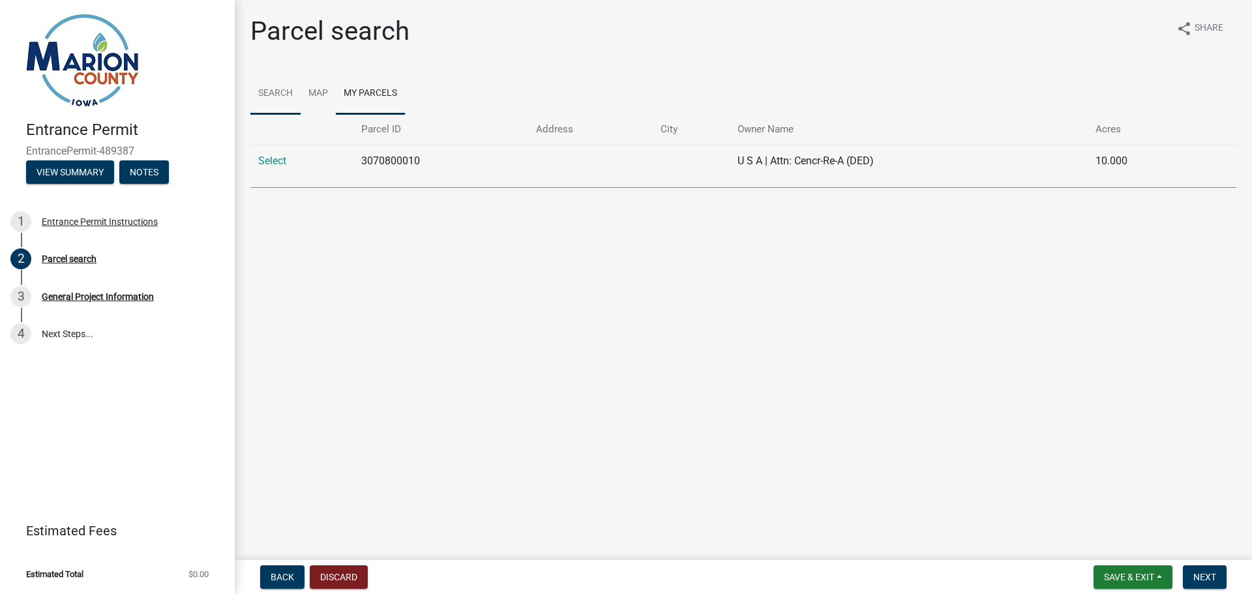
click at [287, 91] on link "Search" at bounding box center [275, 94] width 50 height 42
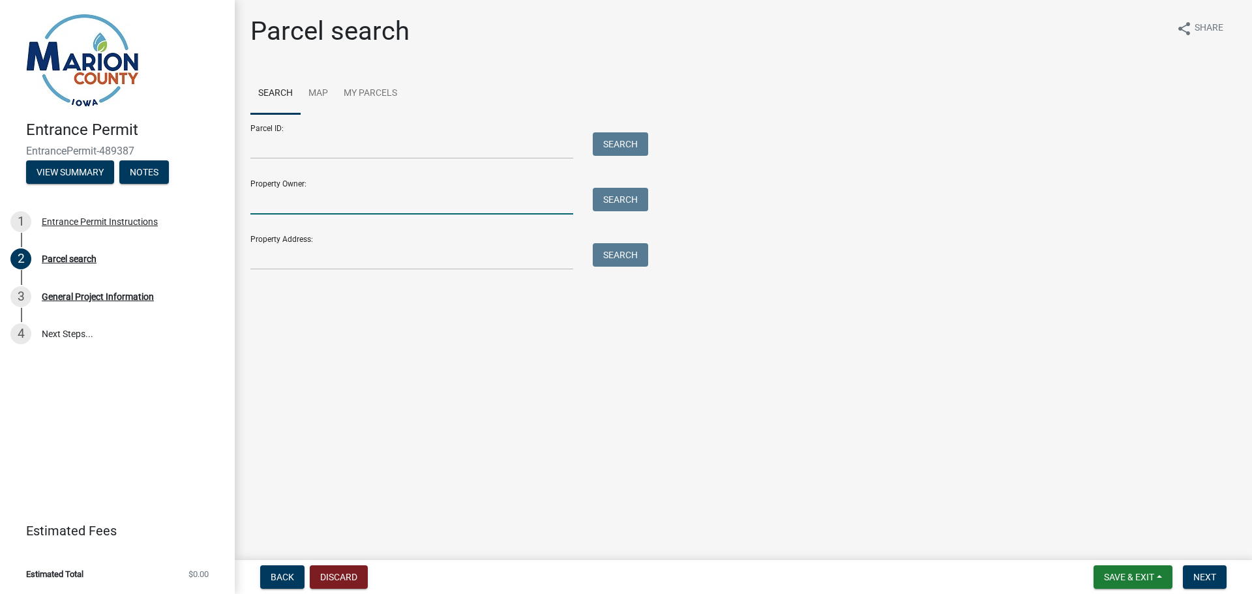
click at [307, 205] on input "Property Owner:" at bounding box center [411, 201] width 323 height 27
type input "g"
type input "joshua gritters"
click at [616, 202] on button "Search" at bounding box center [620, 199] width 55 height 23
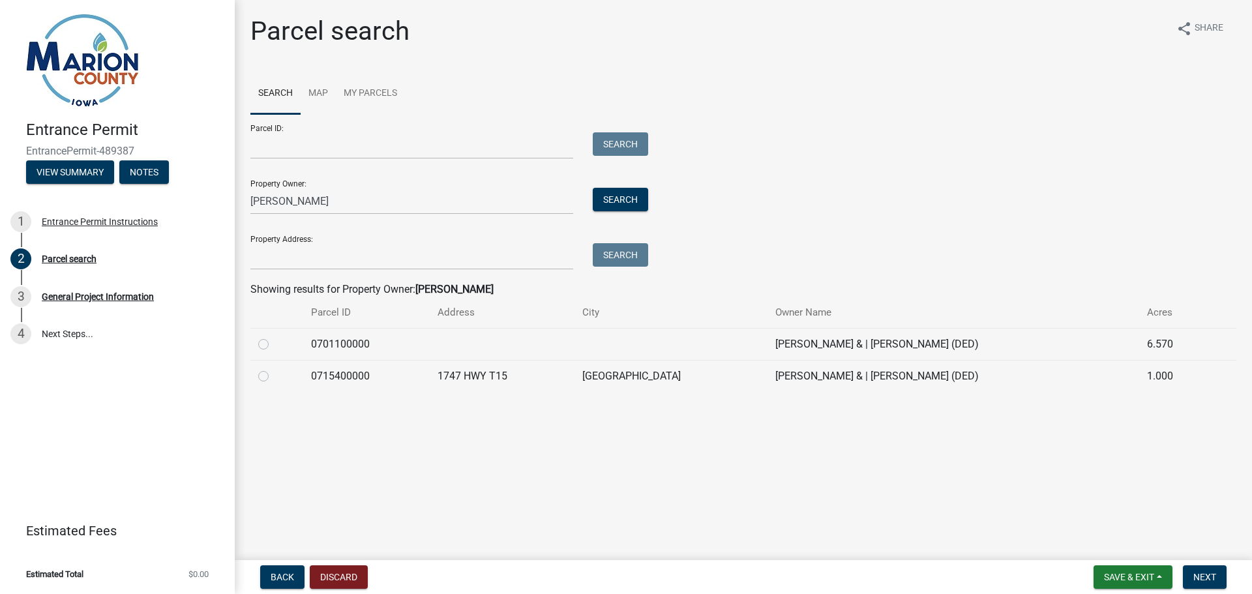
click at [274, 337] on label at bounding box center [274, 337] width 0 height 0
click at [274, 341] on input "radio" at bounding box center [278, 341] width 8 height 8
radio input "true"
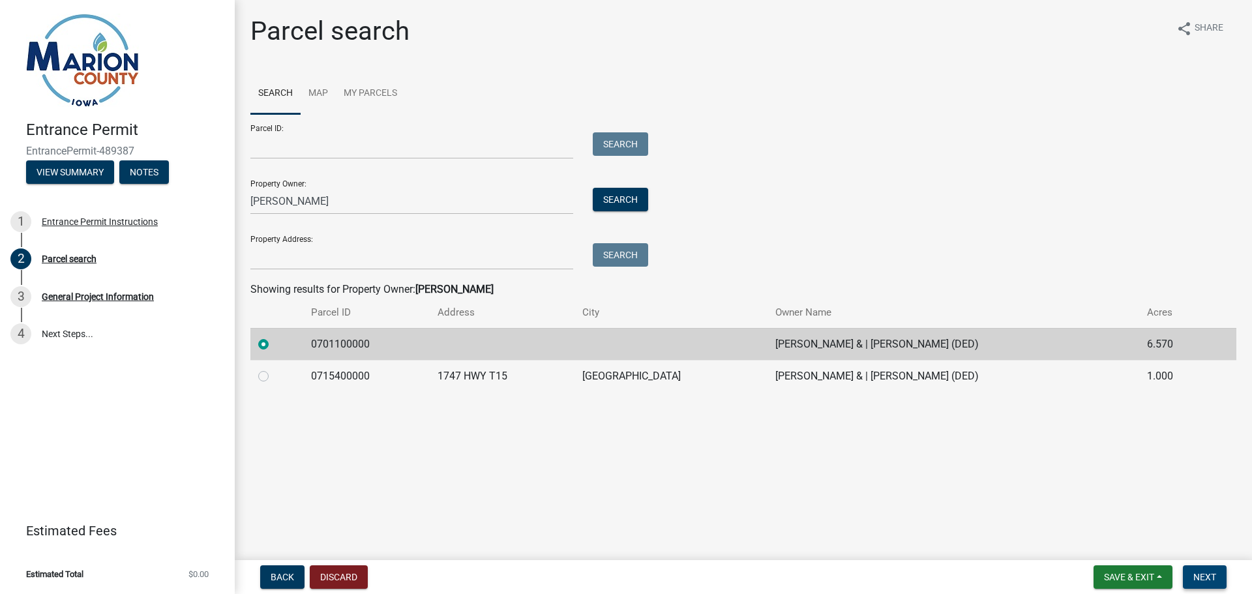
click at [1204, 573] on span "Next" at bounding box center [1205, 577] width 23 height 10
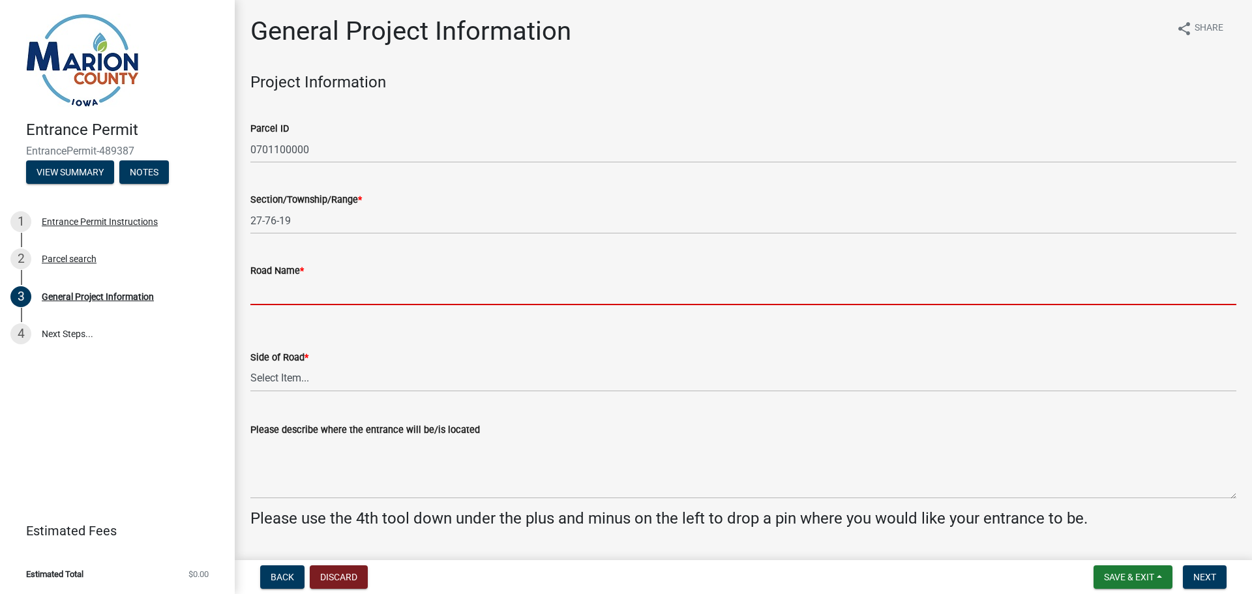
click at [299, 293] on input "Road Name *" at bounding box center [743, 292] width 986 height 27
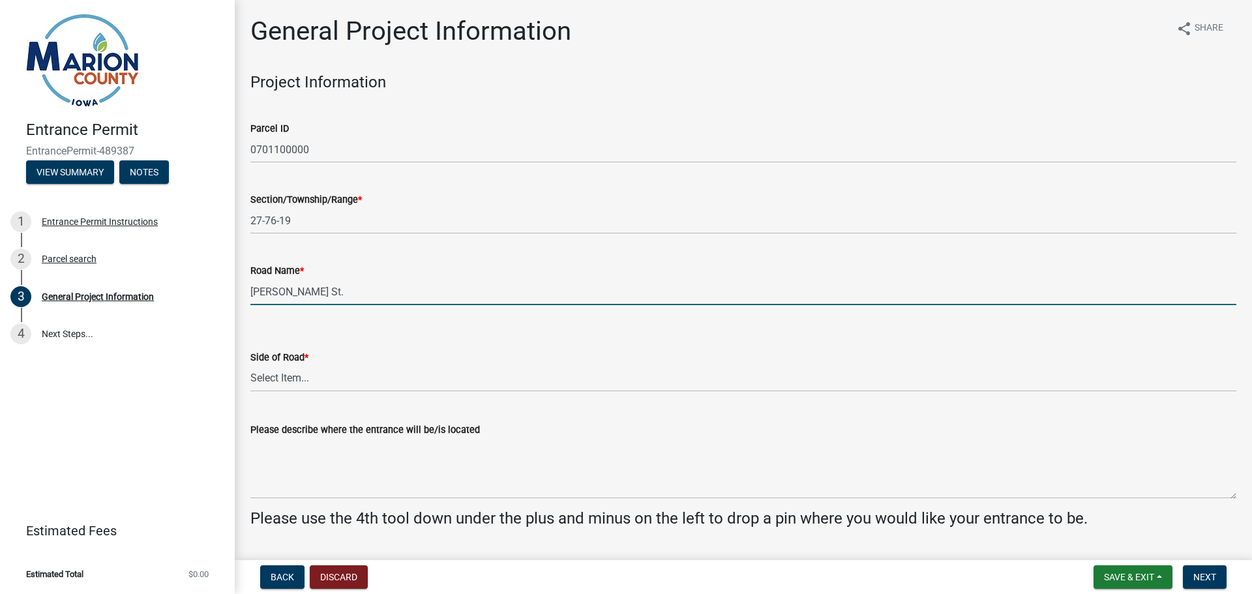
type input "Kennedy St."
click at [297, 379] on select "Select Item... North South East West" at bounding box center [743, 378] width 986 height 27
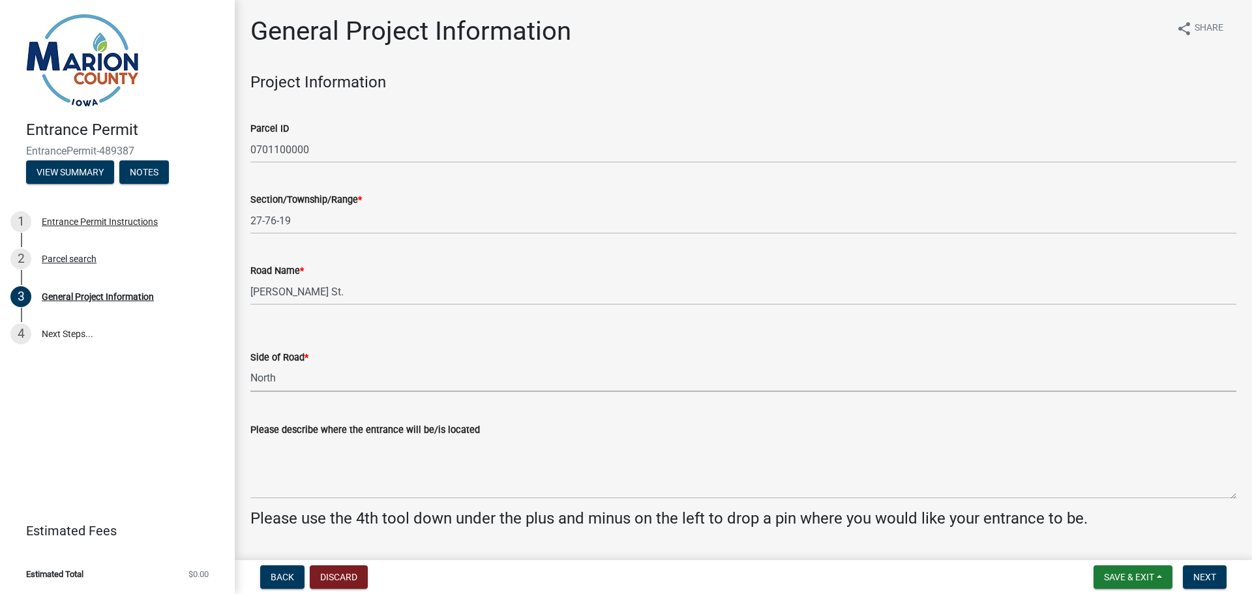
click at [250, 365] on select "Select Item... North South East West" at bounding box center [743, 378] width 986 height 27
select select "491d49cf-3fe2-4d6a-91d4-9261f1d4421d"
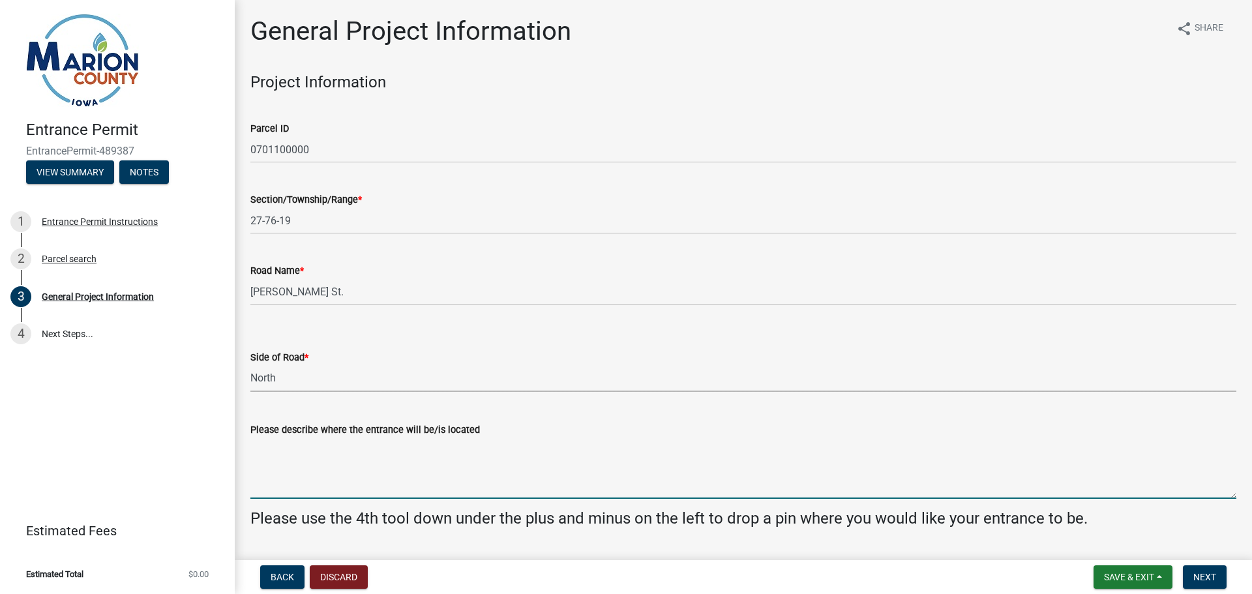
click at [261, 485] on textarea "Please describe where the entrance will be/is located" at bounding box center [743, 468] width 986 height 61
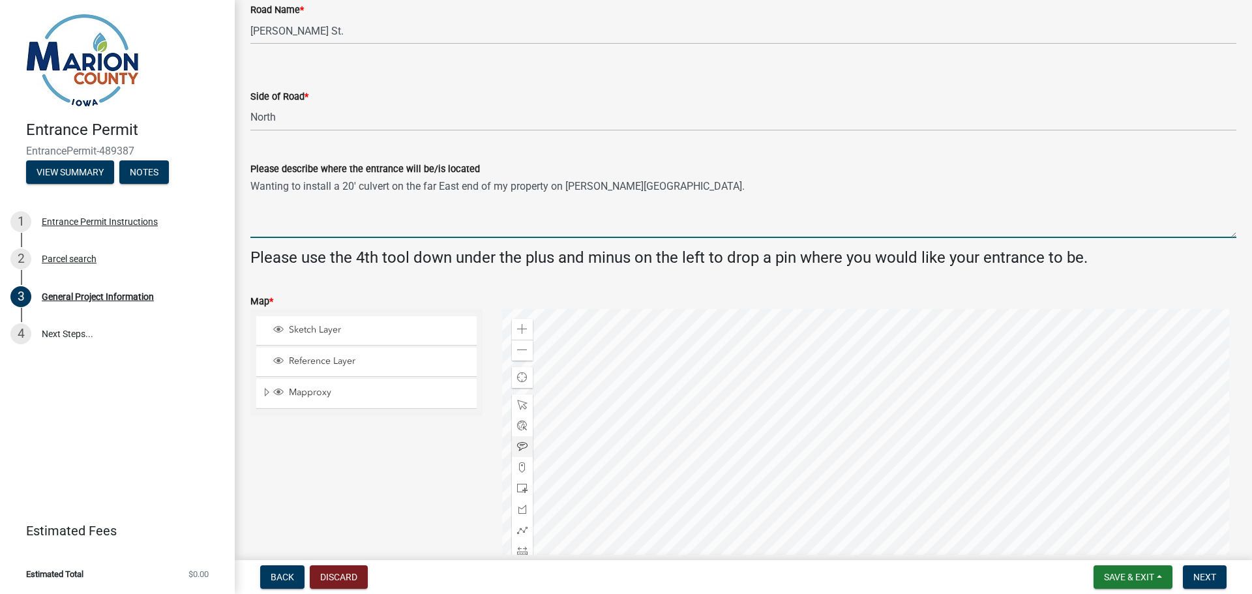
scroll to position [326, 0]
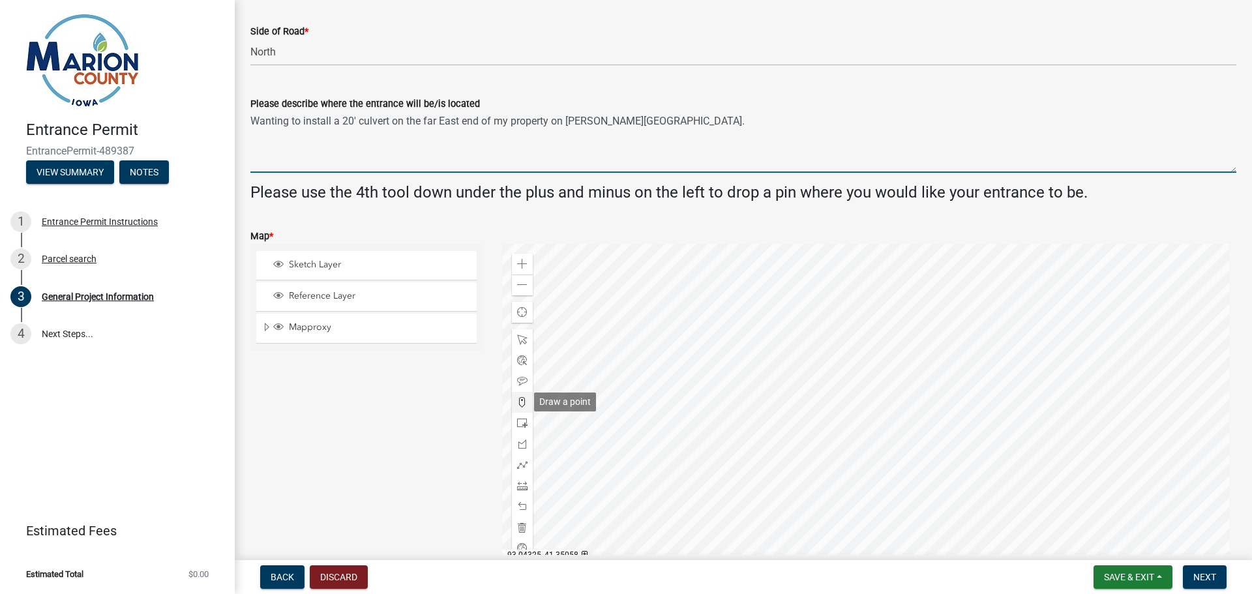
type textarea "Wanting to install a 20' culvert on the far East end of my property on Kennedy …"
click at [520, 400] on span at bounding box center [522, 402] width 10 height 10
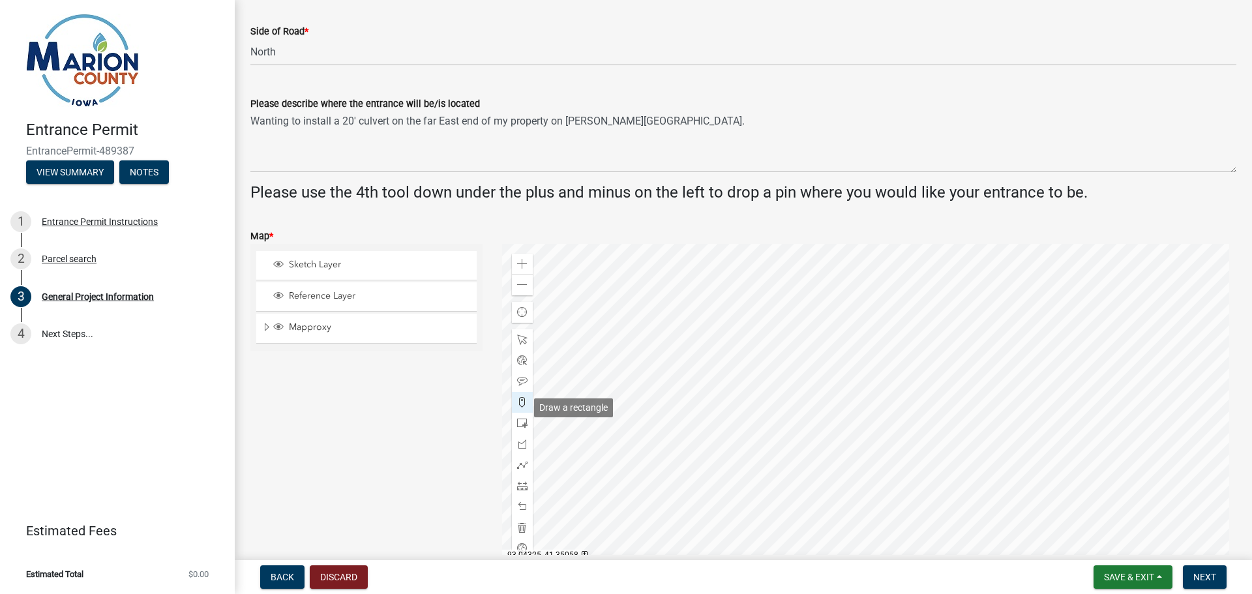
scroll to position [341, 0]
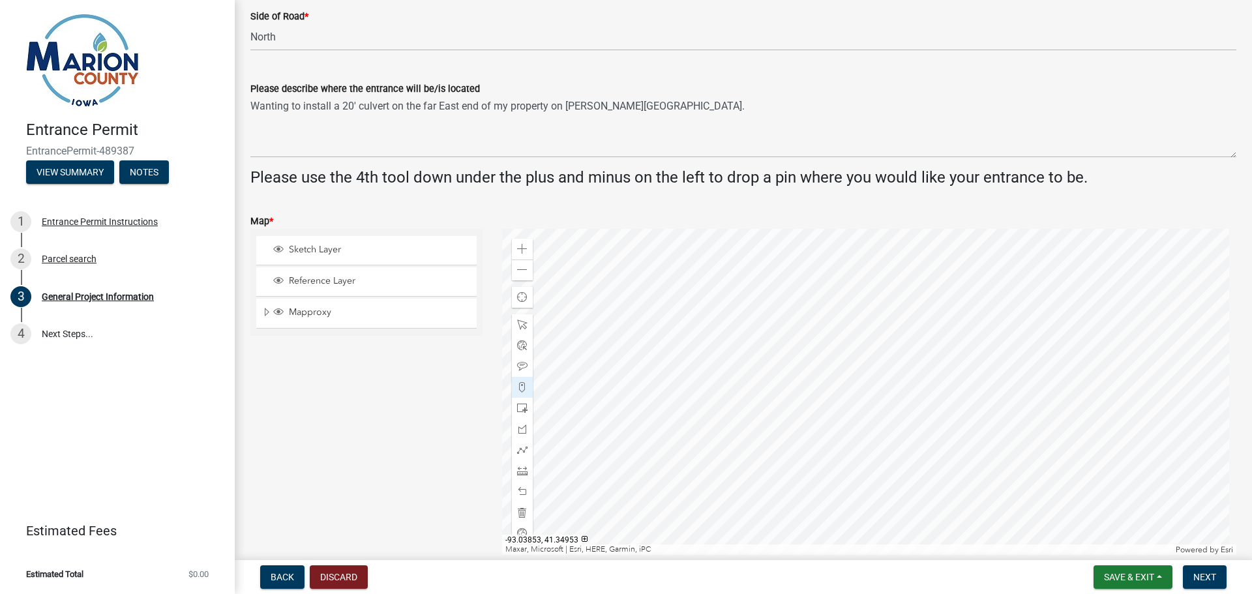
click at [1042, 467] on div at bounding box center [869, 392] width 735 height 326
click at [1204, 577] on span "Next" at bounding box center [1205, 577] width 23 height 10
click at [1210, 576] on span "Next" at bounding box center [1205, 577] width 23 height 10
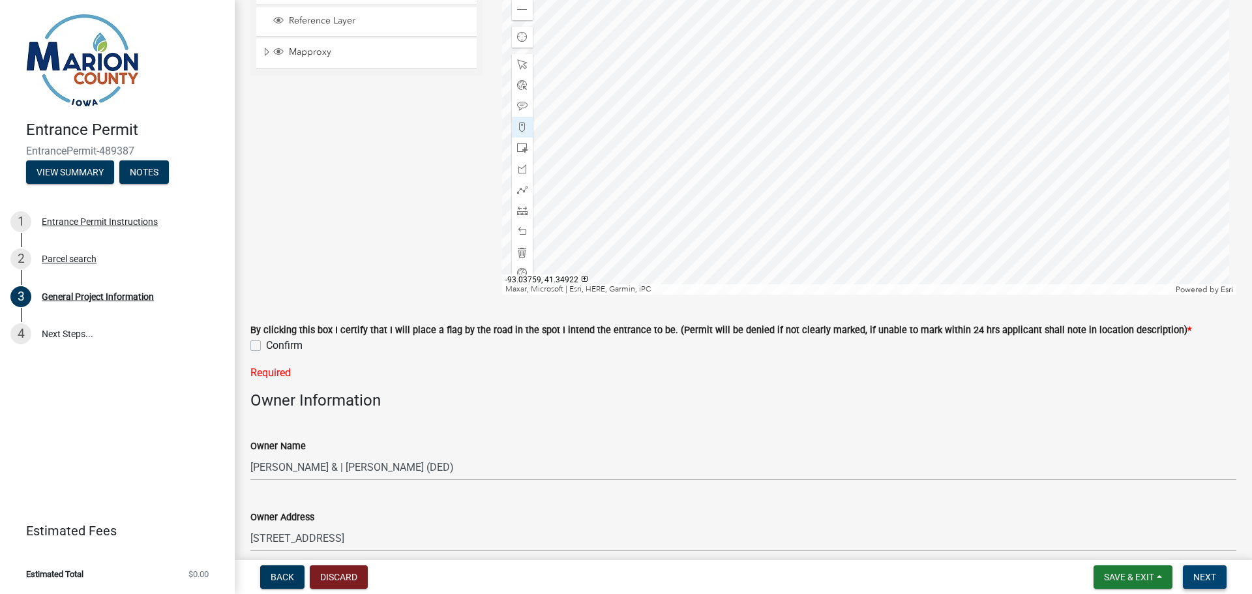
scroll to position [602, 0]
click at [266, 342] on label "Confirm" at bounding box center [284, 345] width 37 height 16
click at [266, 342] on input "Confirm" at bounding box center [270, 341] width 8 height 8
checkbox input "true"
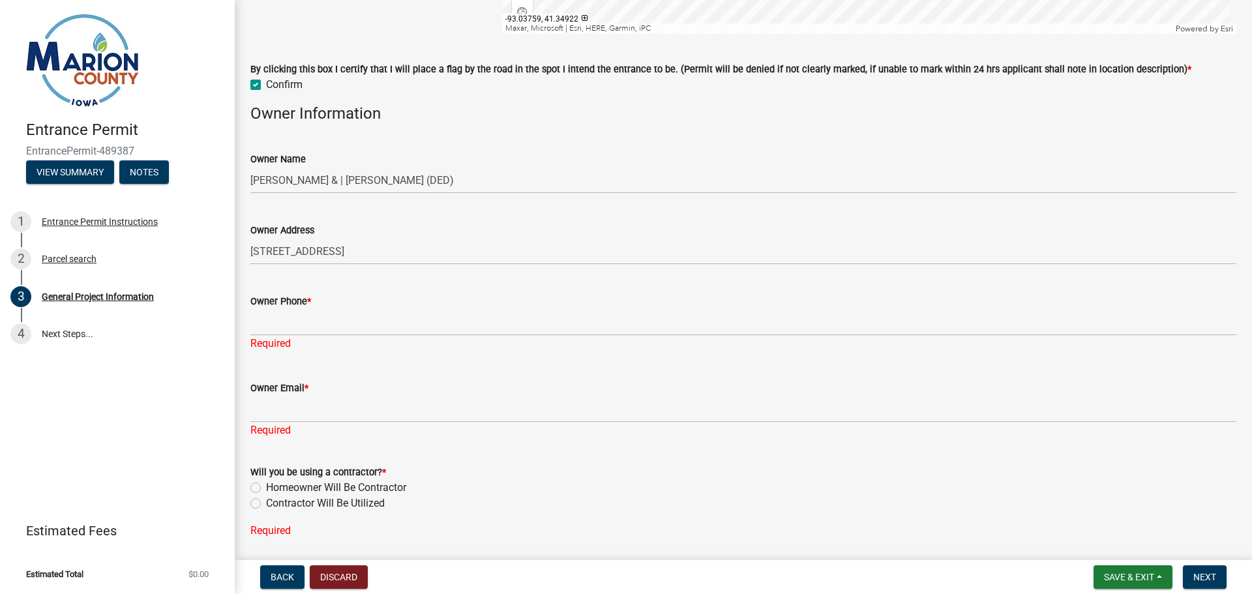
scroll to position [863, 0]
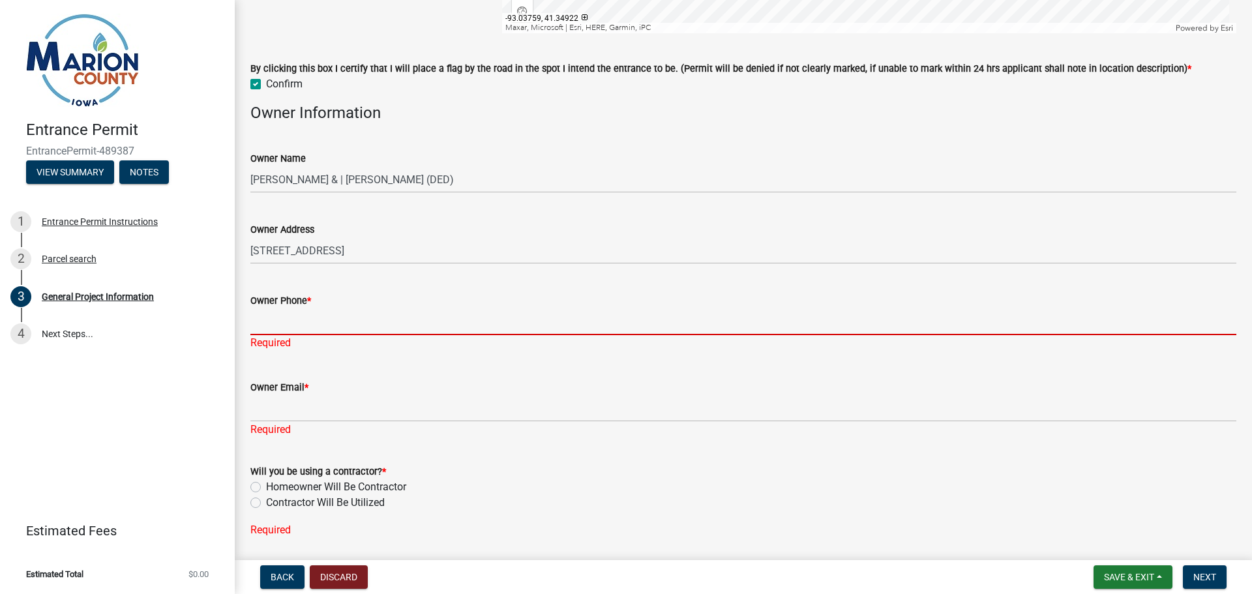
click at [278, 327] on input "Owner Phone *" at bounding box center [743, 322] width 986 height 27
type input "6418200223"
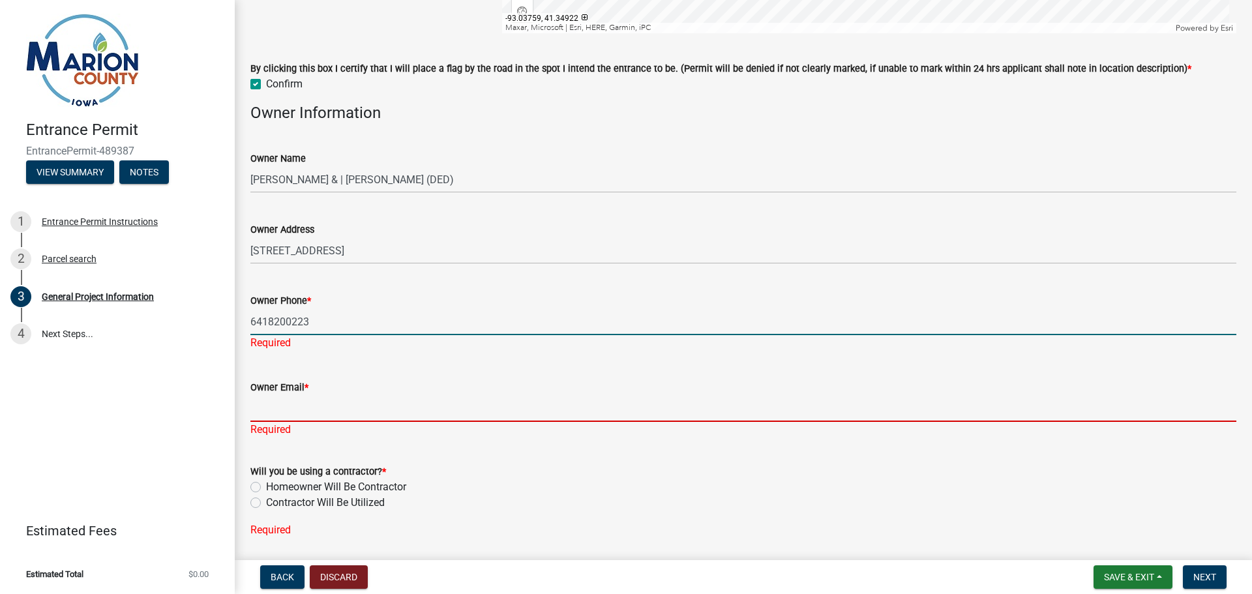
type input "[PERSON_NAME][EMAIL_ADDRESS][DOMAIN_NAME]"
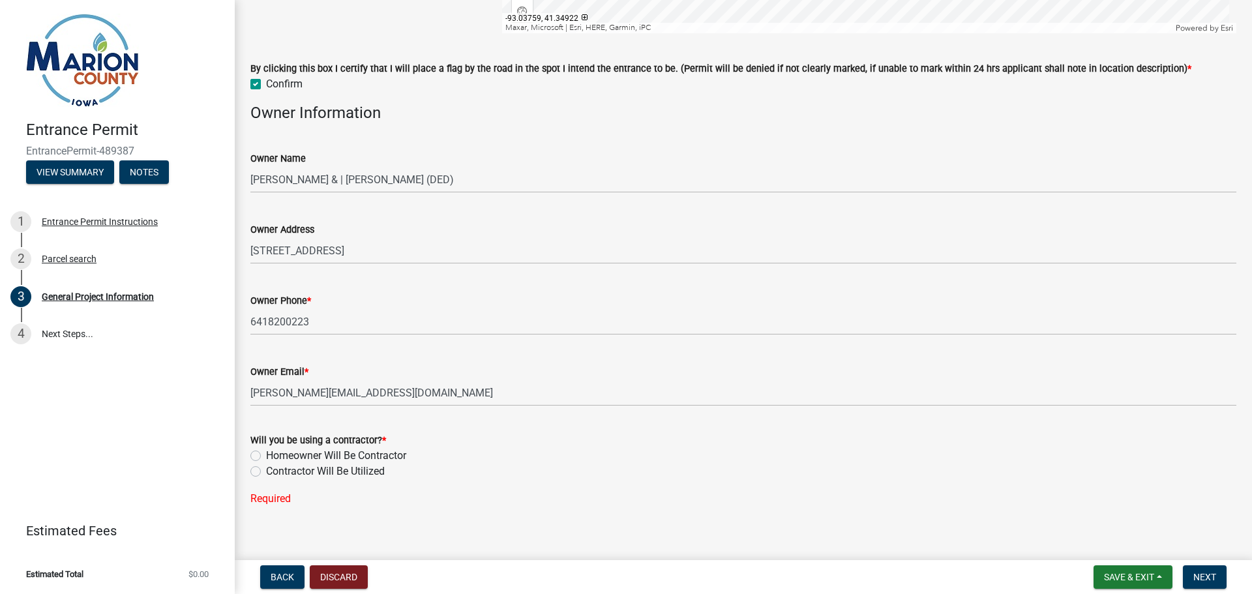
click at [266, 452] on label "Homeowner Will Be Contractor" at bounding box center [336, 456] width 140 height 16
click at [266, 452] on input "Homeowner Will Be Contractor" at bounding box center [270, 452] width 8 height 8
radio input "true"
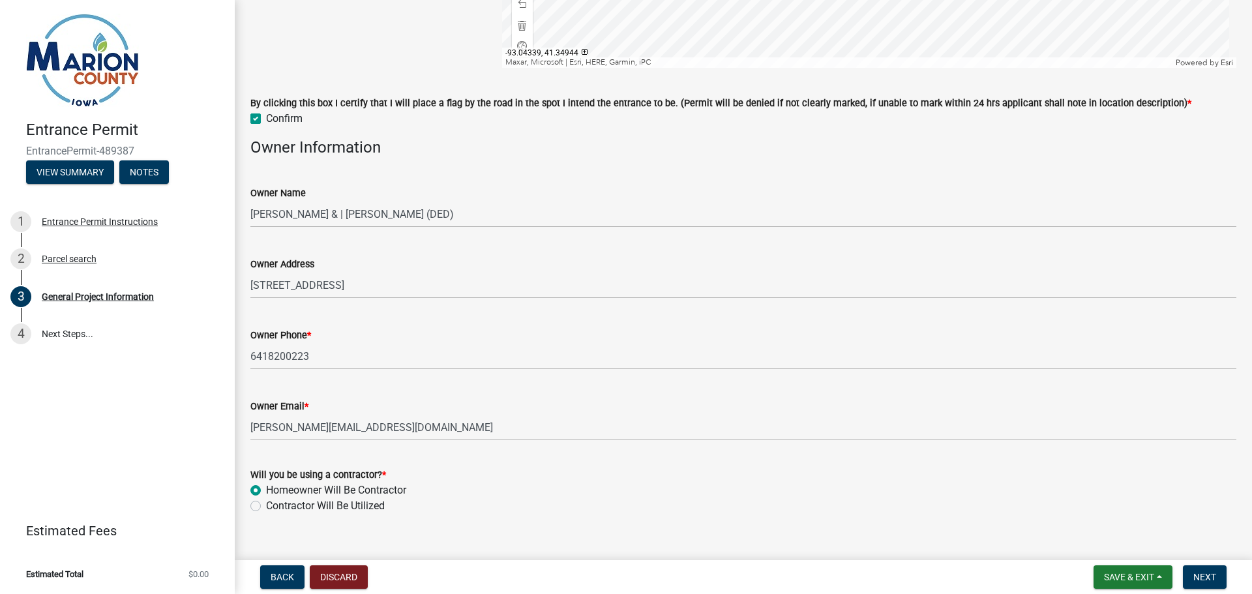
scroll to position [850, 0]
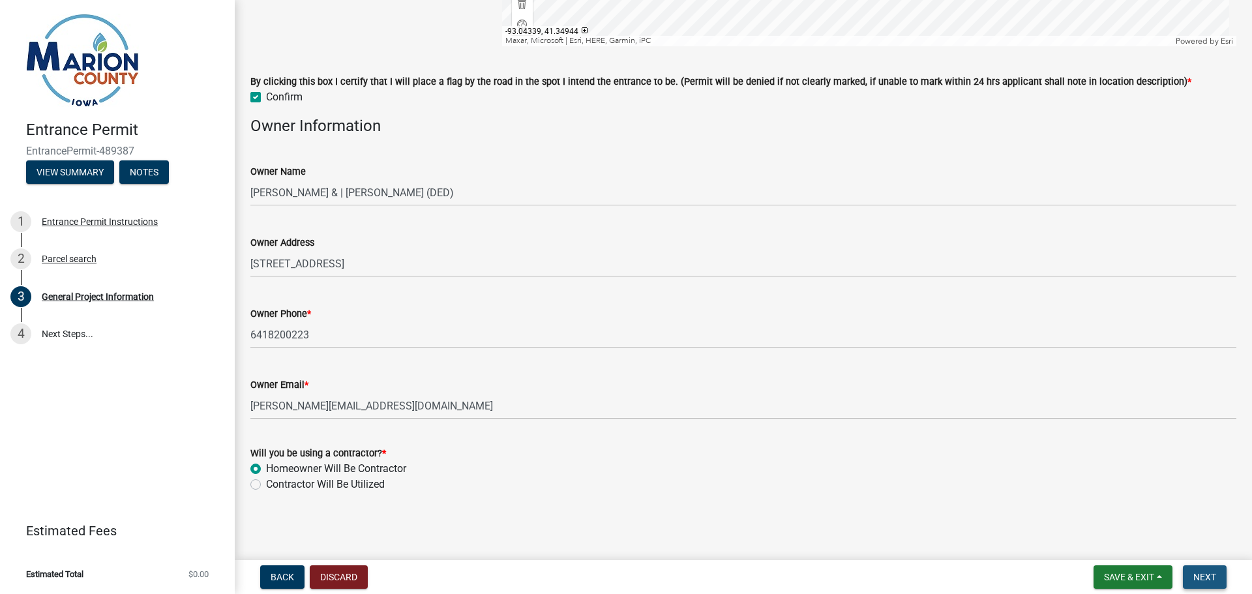
click at [1202, 579] on span "Next" at bounding box center [1205, 577] width 23 height 10
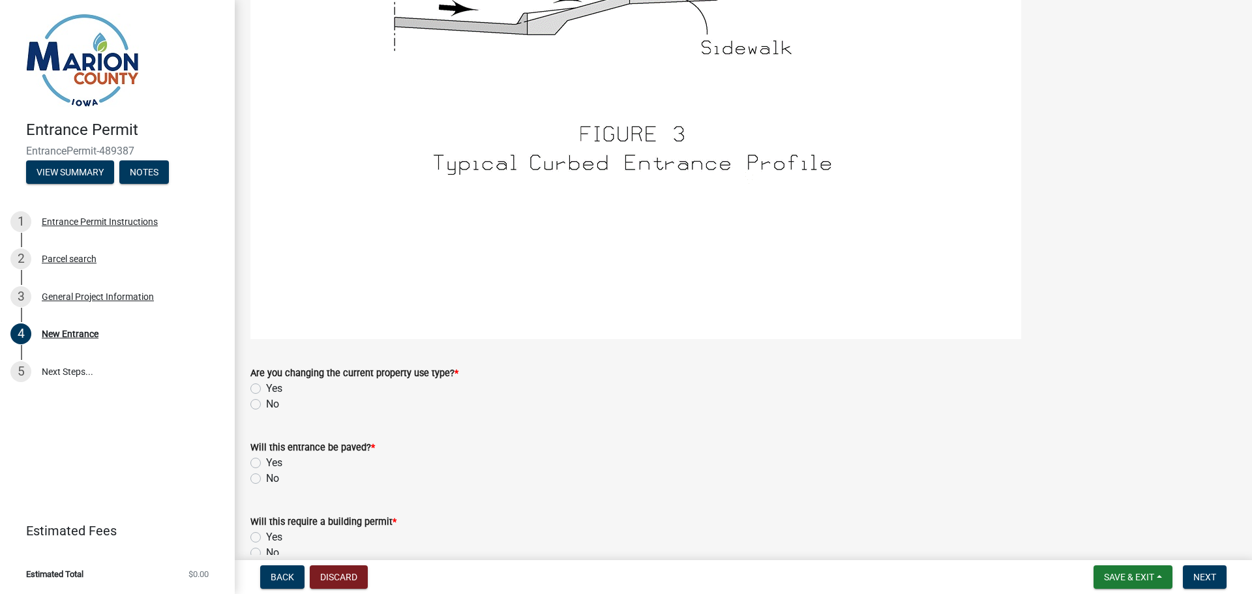
scroll to position [2129, 0]
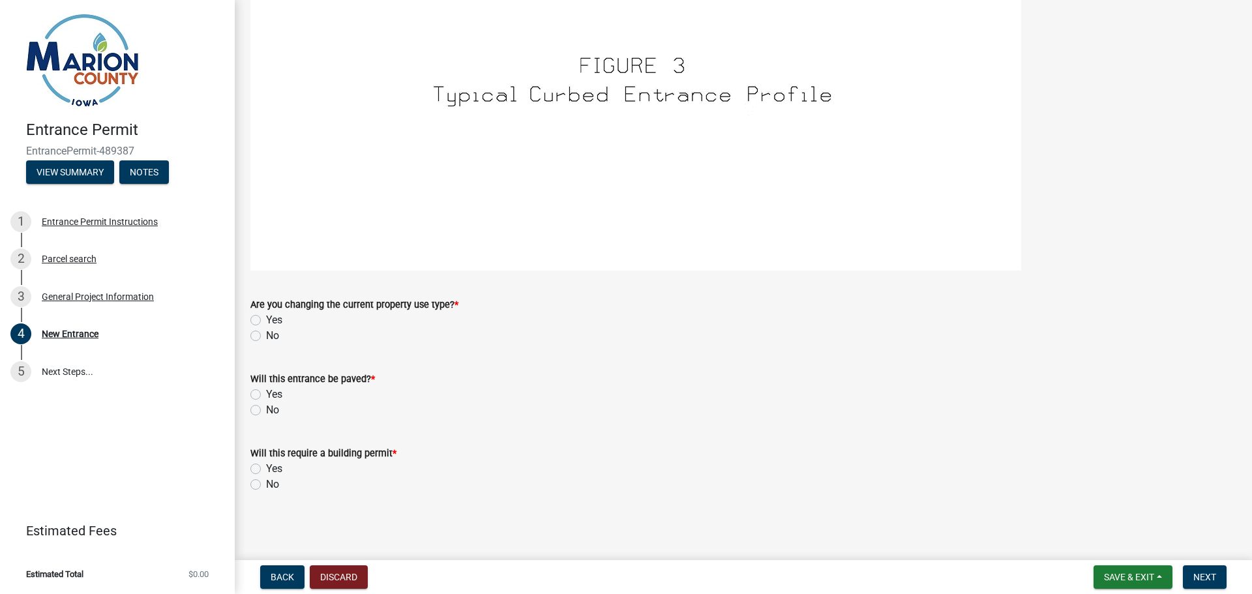
click at [266, 336] on label "No" at bounding box center [272, 336] width 13 height 16
click at [266, 336] on input "No" at bounding box center [270, 332] width 8 height 8
radio input "true"
click at [266, 410] on label "No" at bounding box center [272, 410] width 13 height 16
click at [266, 410] on input "No" at bounding box center [270, 406] width 8 height 8
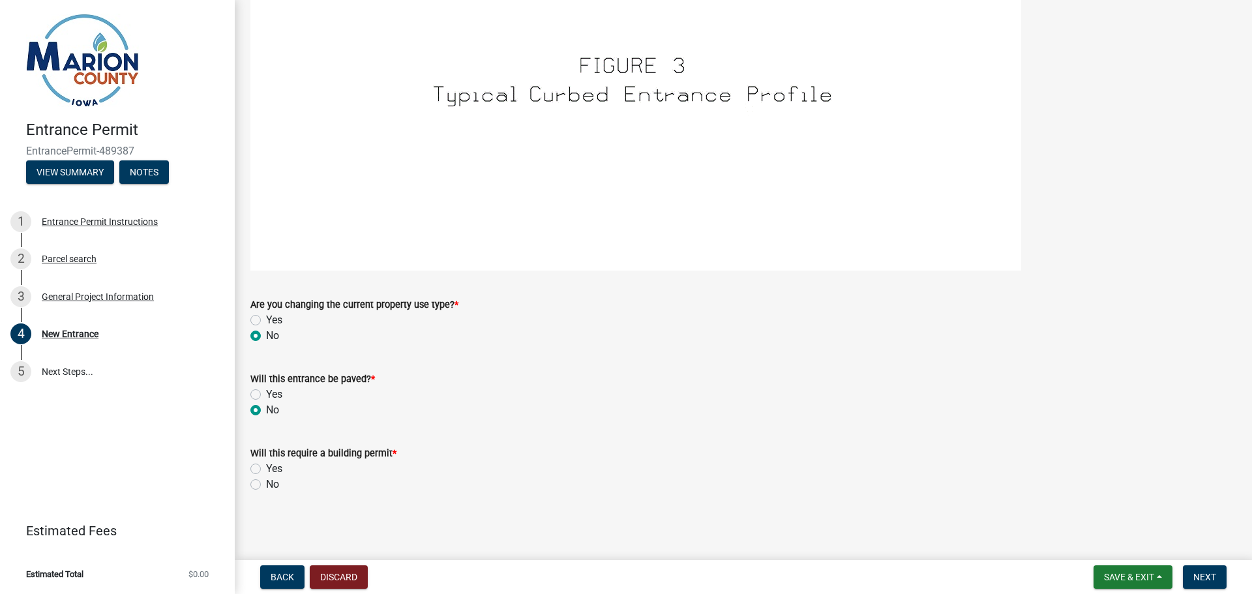
radio input "true"
click at [266, 485] on label "No" at bounding box center [272, 485] width 13 height 16
click at [266, 485] on input "No" at bounding box center [270, 481] width 8 height 8
radio input "true"
click at [1206, 575] on span "Next" at bounding box center [1205, 577] width 23 height 10
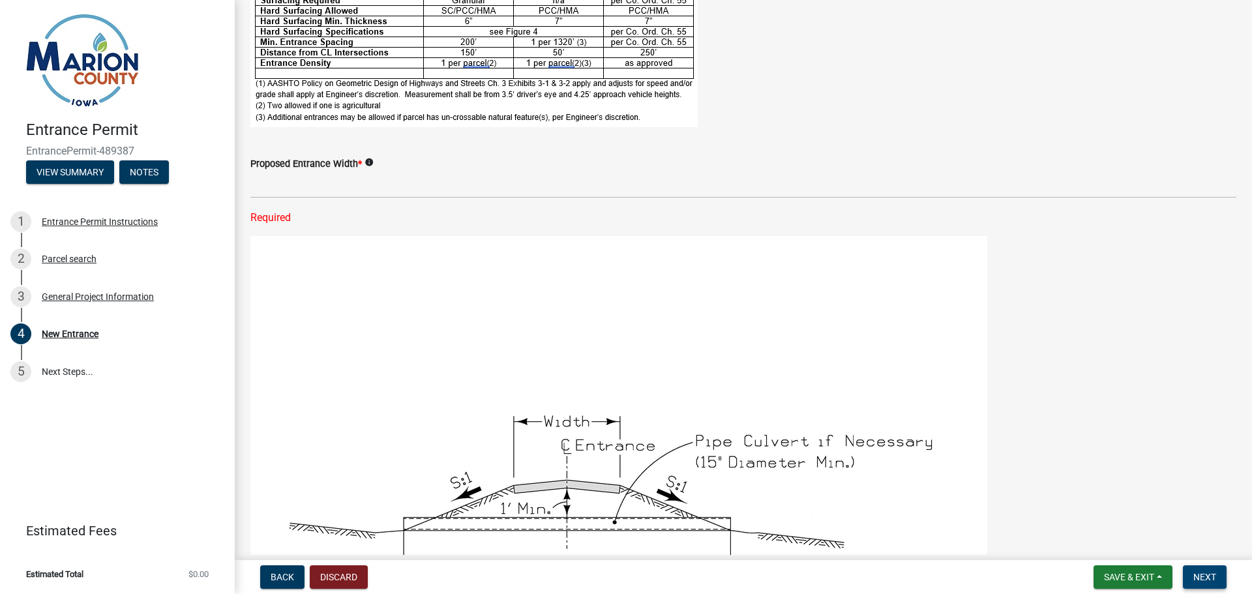
scroll to position [289, 0]
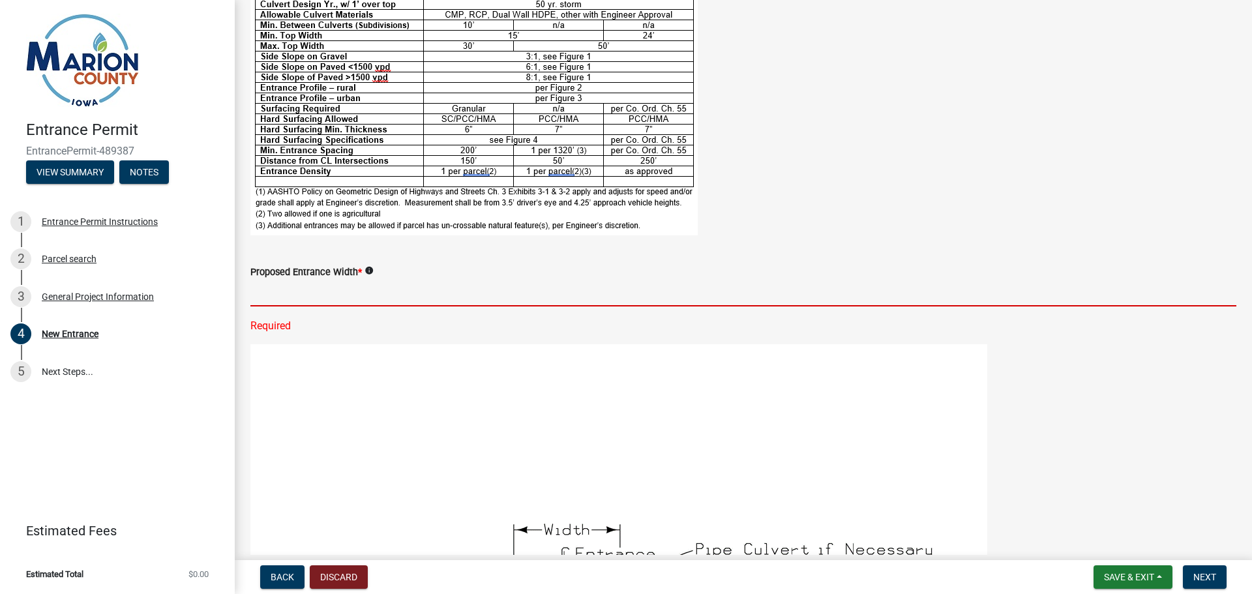
click at [304, 295] on input "text" at bounding box center [743, 293] width 986 height 27
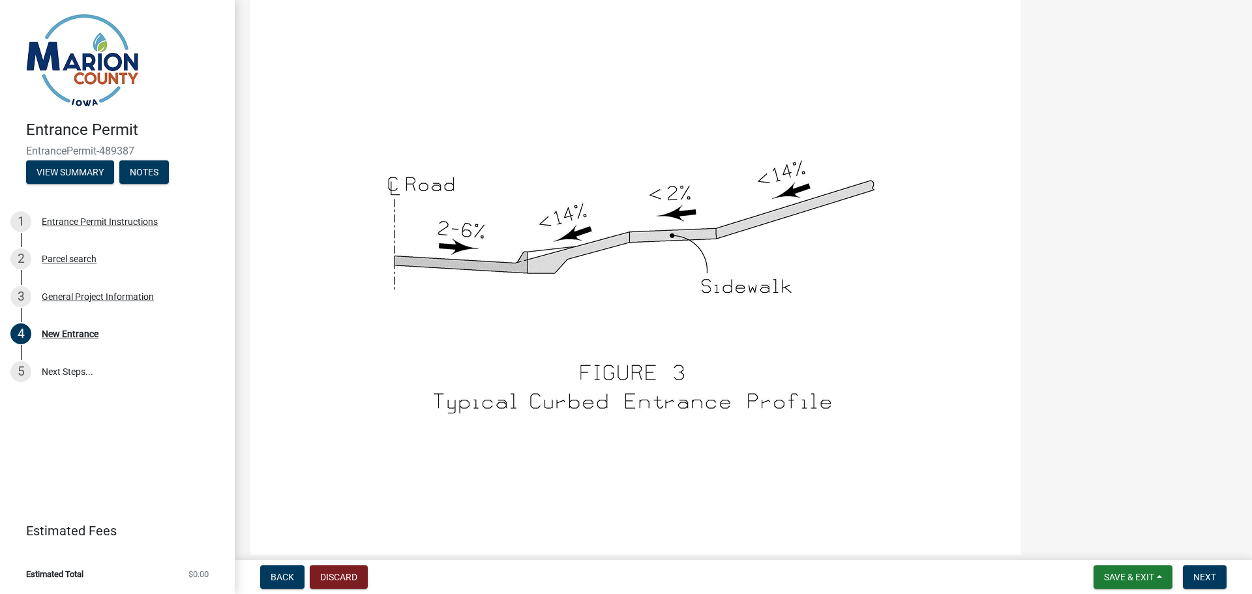
scroll to position [2181, 0]
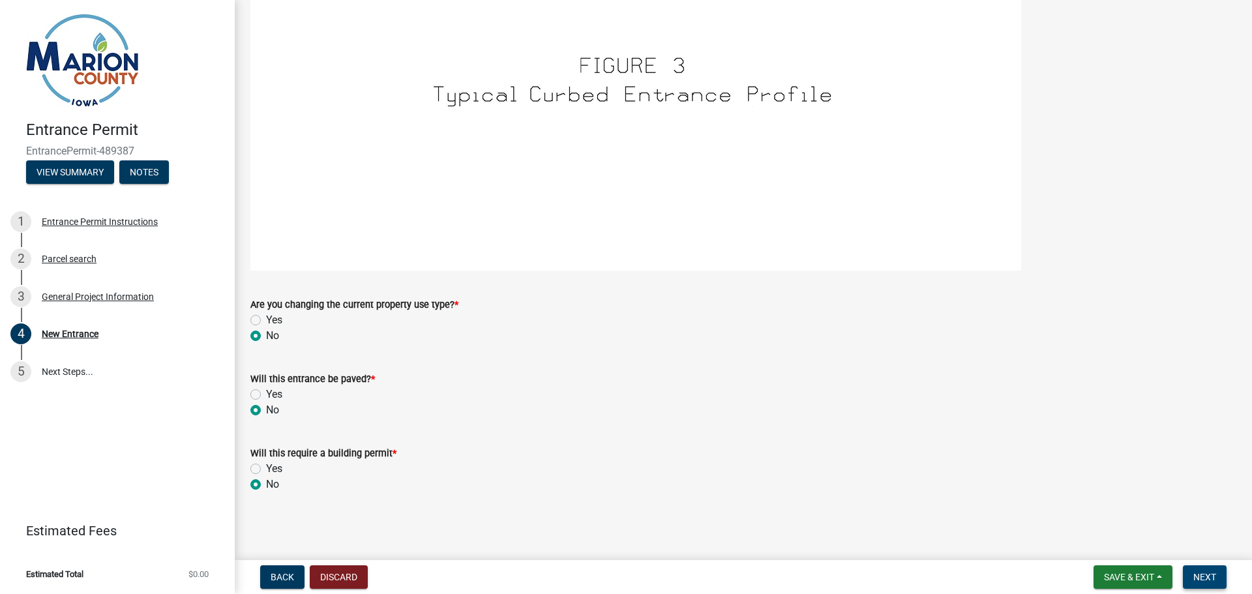
type input "20"
click at [1206, 576] on span "Next" at bounding box center [1205, 577] width 23 height 10
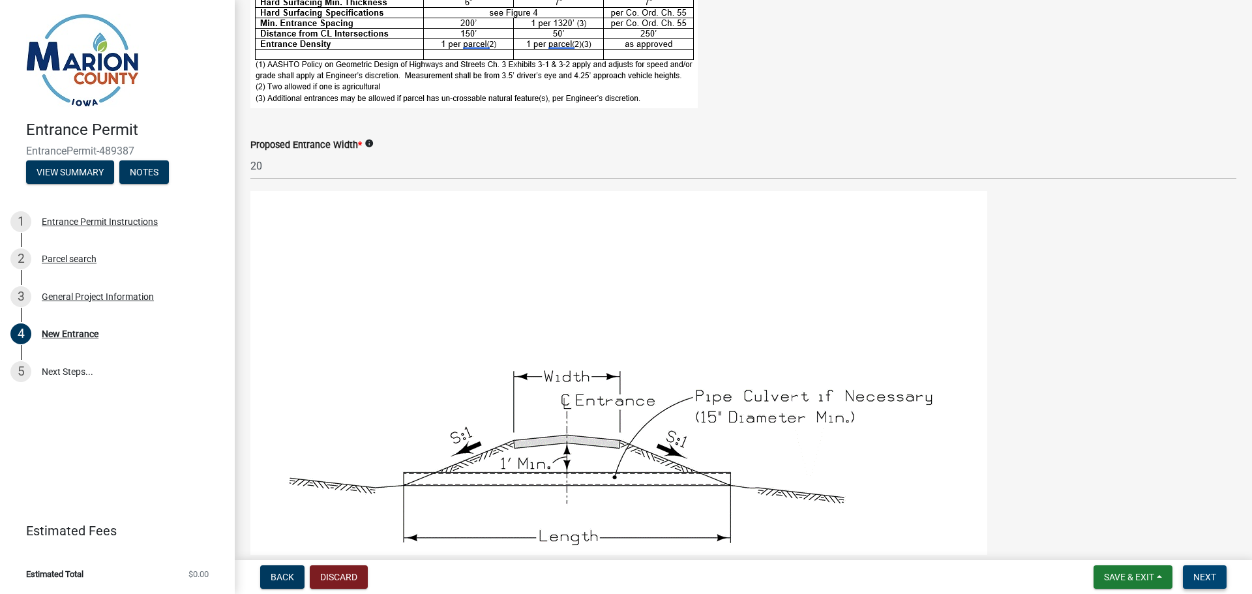
scroll to position [393, 0]
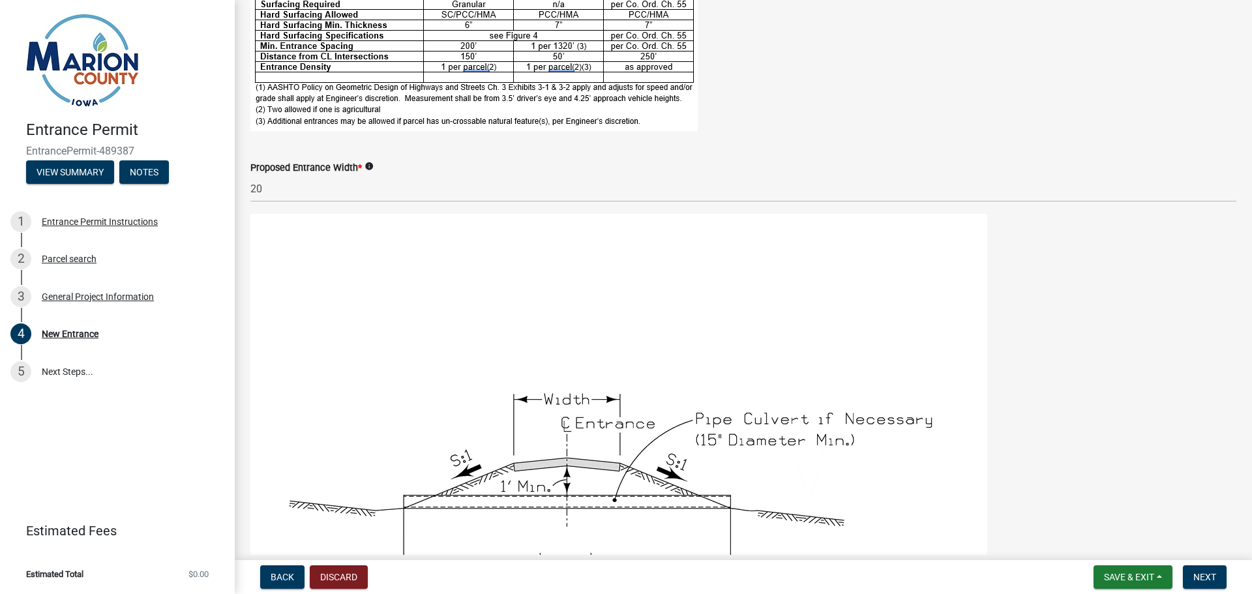
click at [369, 168] on icon "info" at bounding box center [369, 166] width 9 height 9
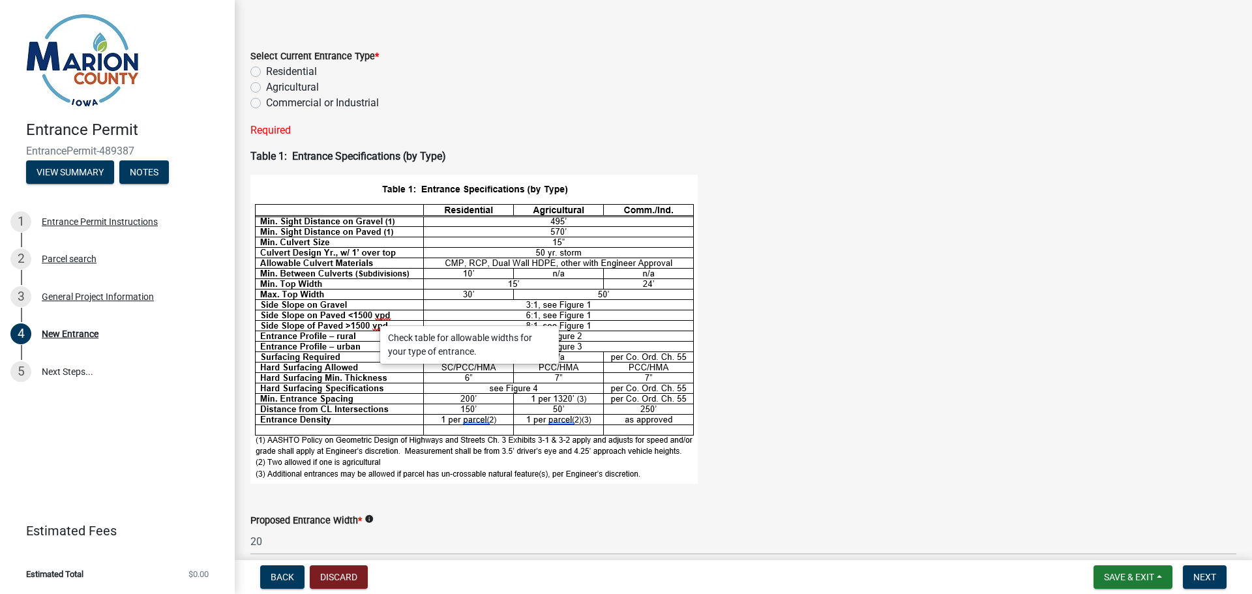
scroll to position [2, 0]
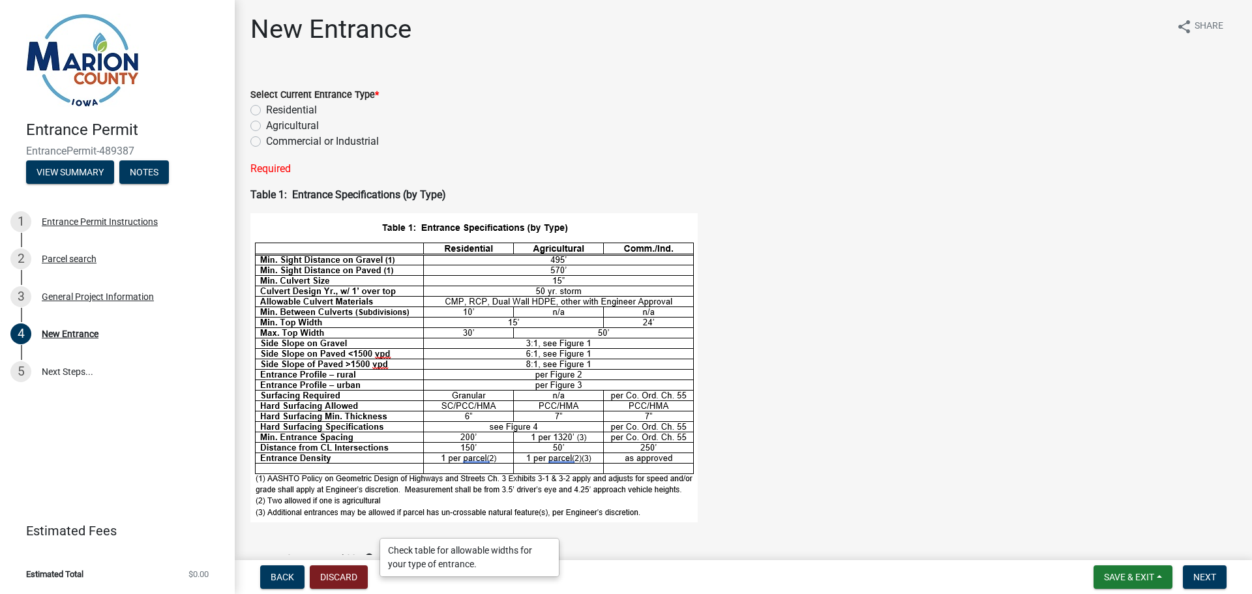
click at [266, 123] on label "Agricultural" at bounding box center [292, 126] width 53 height 16
click at [266, 123] on input "Agricultural" at bounding box center [270, 122] width 8 height 8
radio input "true"
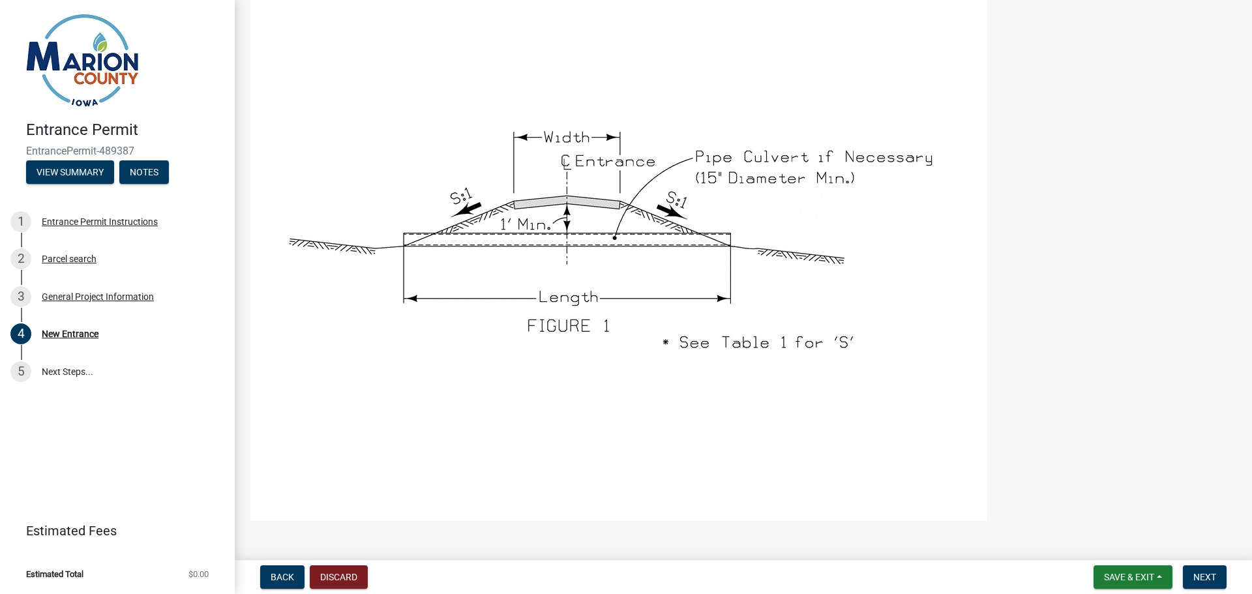
scroll to position [654, 0]
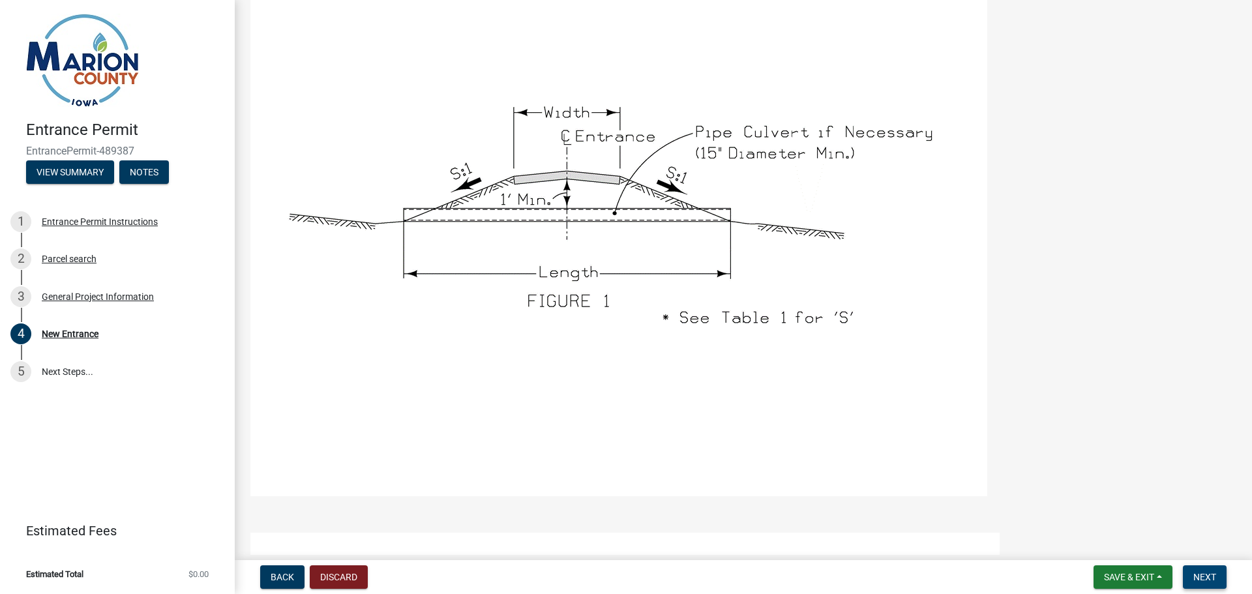
click at [1206, 575] on span "Next" at bounding box center [1205, 577] width 23 height 10
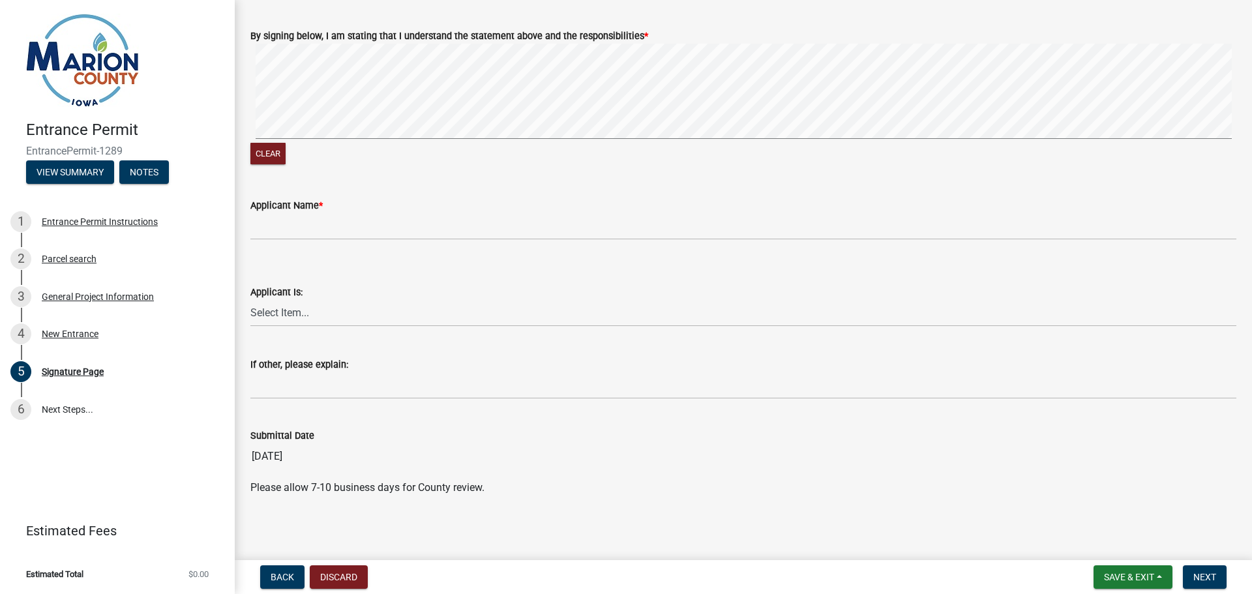
scroll to position [120, 0]
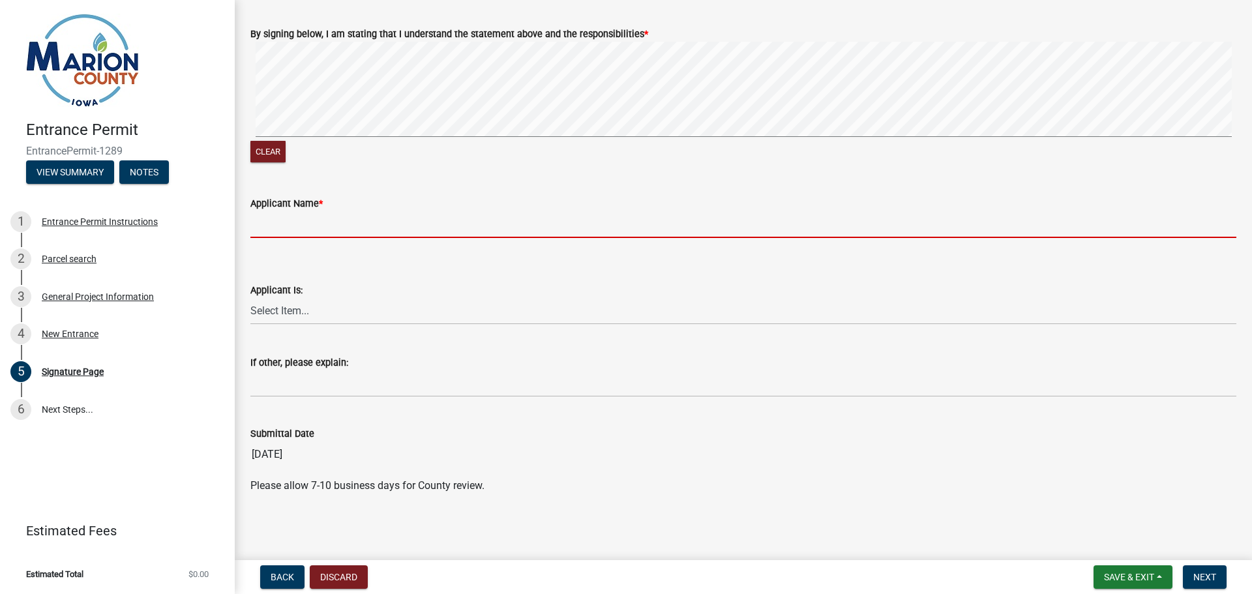
click at [320, 225] on input "Applicant Name *" at bounding box center [743, 224] width 986 height 27
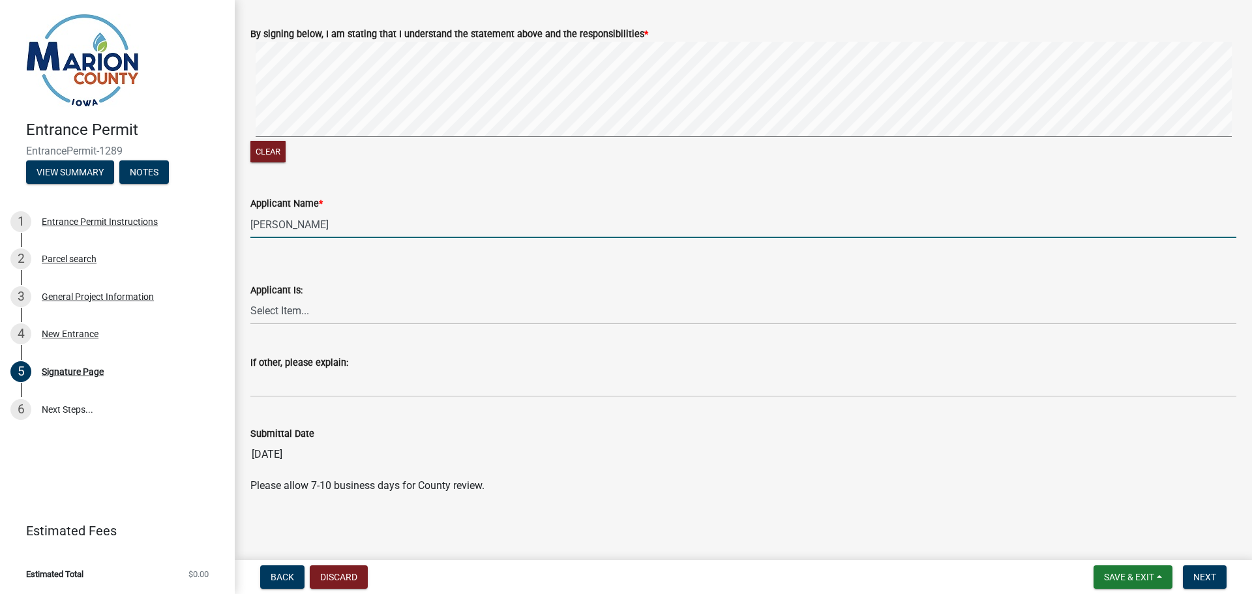
type input "[PERSON_NAME]"
click at [311, 311] on select "Select Item... Homeowner Contractor Other" at bounding box center [743, 311] width 986 height 27
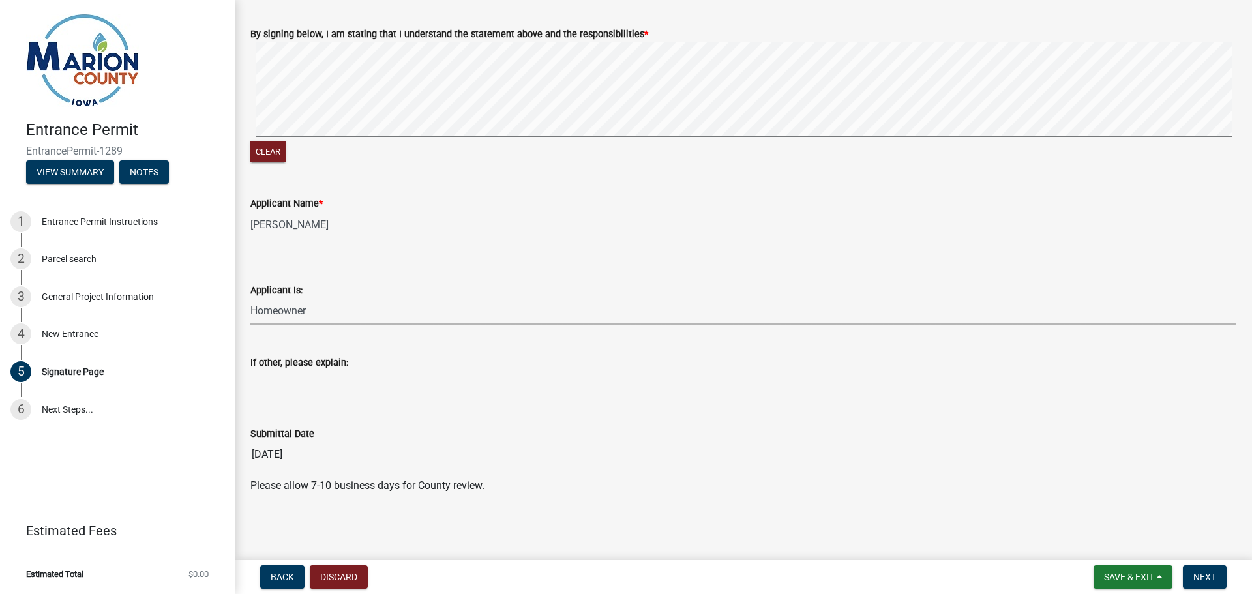
click at [250, 298] on select "Select Item... Homeowner Contractor Other" at bounding box center [743, 311] width 986 height 27
select select "fd6e93c6-9e02-4aac-a84e-35bf1c545499"
click at [1205, 582] on span "Next" at bounding box center [1205, 577] width 23 height 10
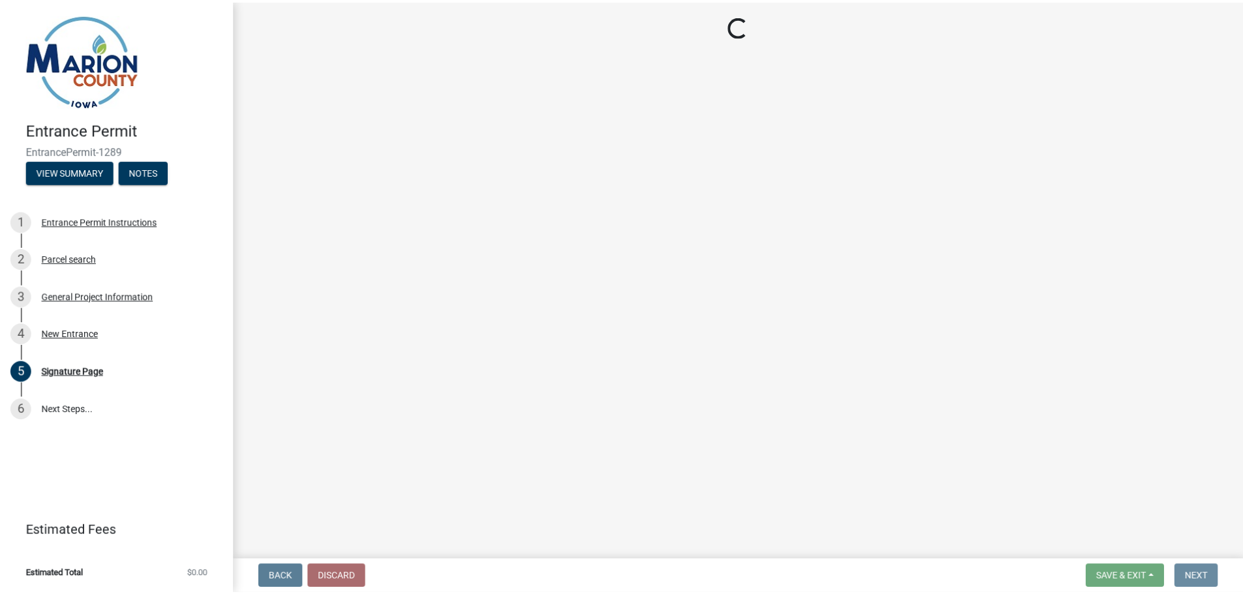
scroll to position [0, 0]
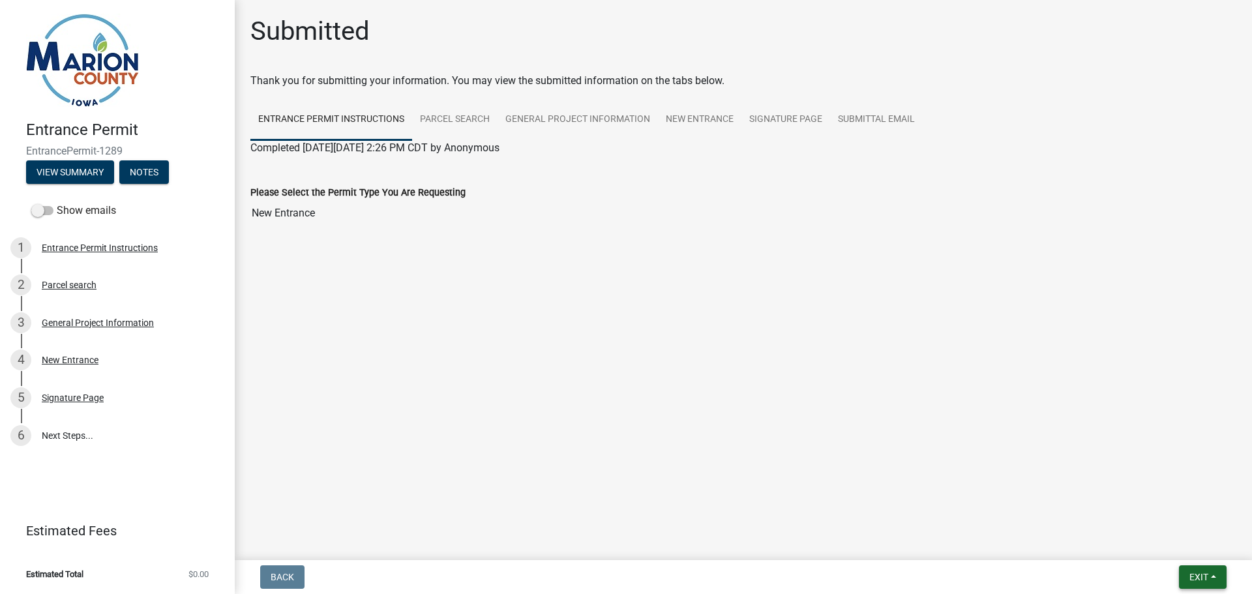
click at [1209, 571] on button "Exit" at bounding box center [1203, 577] width 48 height 23
click at [1173, 543] on button "Save & Exit" at bounding box center [1175, 543] width 104 height 31
